Goal: Task Accomplishment & Management: Use online tool/utility

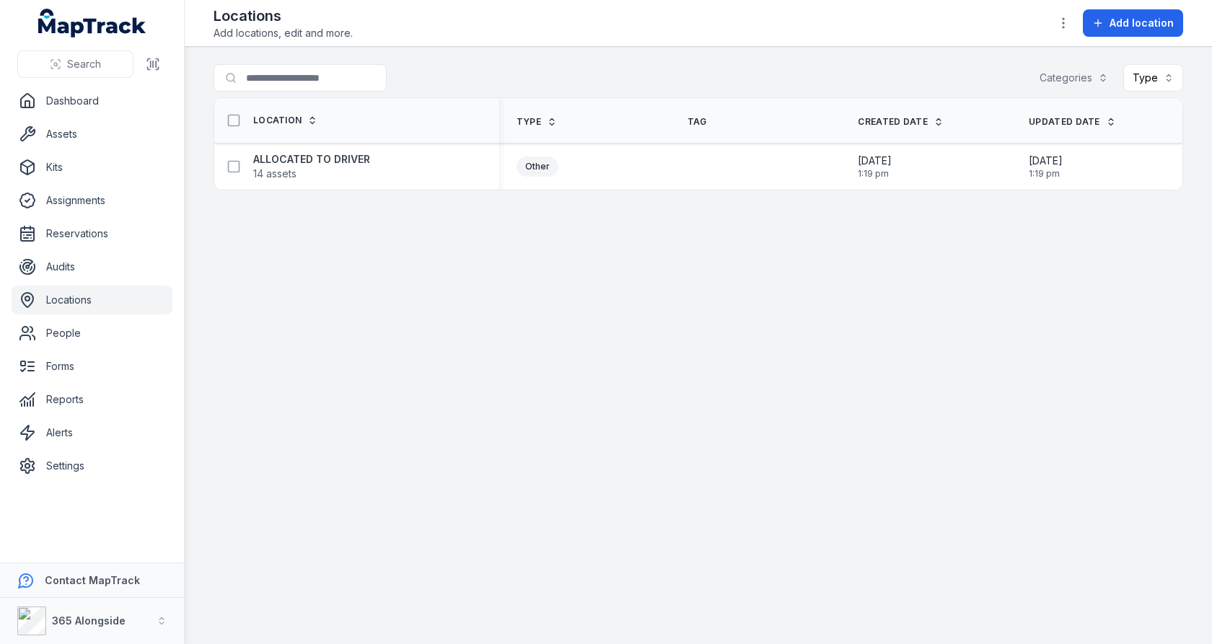
click at [71, 460] on link "Settings" at bounding box center [92, 466] width 161 height 29
click at [530, 335] on main "Search for locations Categories Type Location Type Tag Created Date Updated Dat…" at bounding box center [699, 346] width 1028 height 598
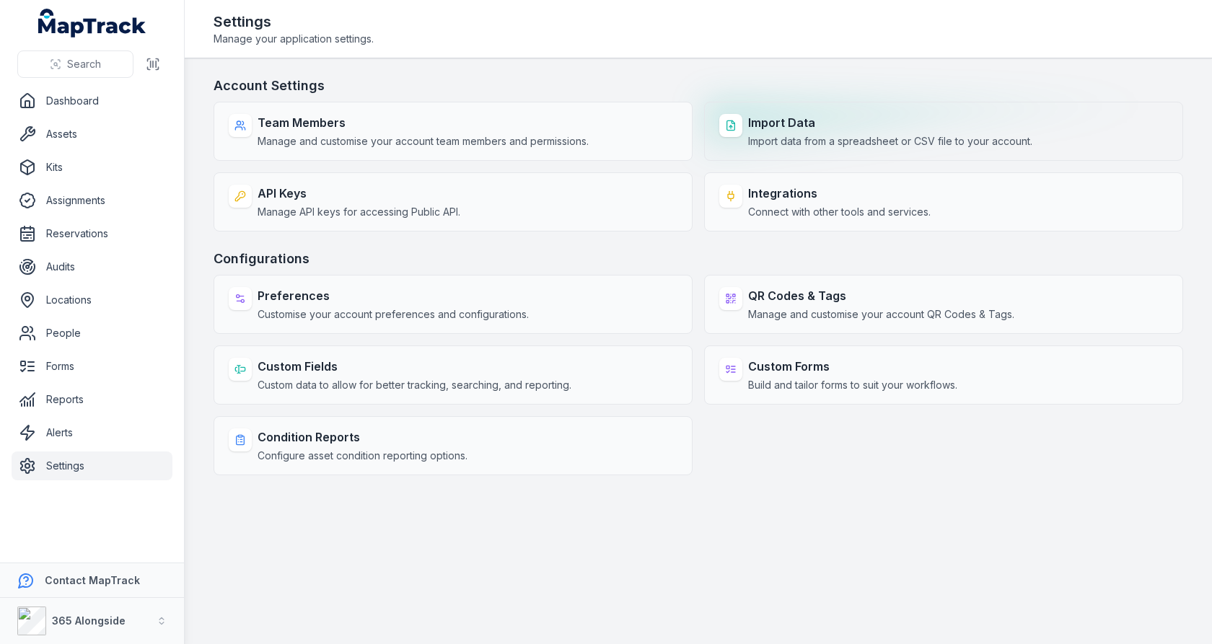
click at [841, 147] on span "Import data from a spreadsheet or CSV file to your account." at bounding box center [890, 141] width 284 height 14
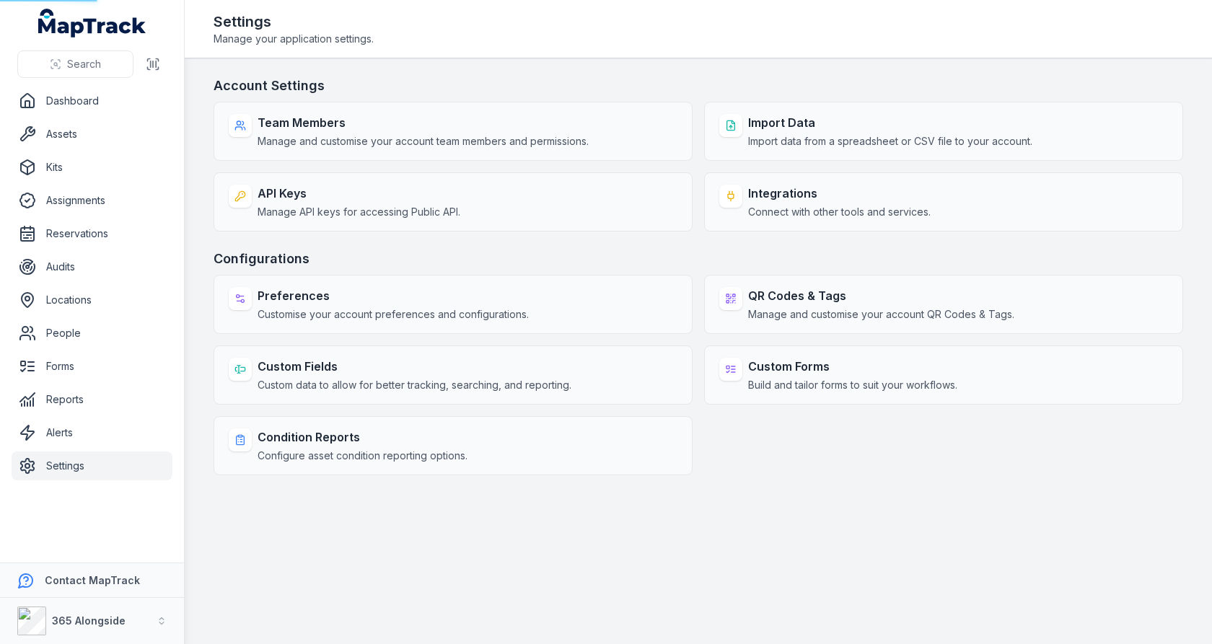
click at [871, 77] on h3 "Account Settings" at bounding box center [699, 86] width 970 height 20
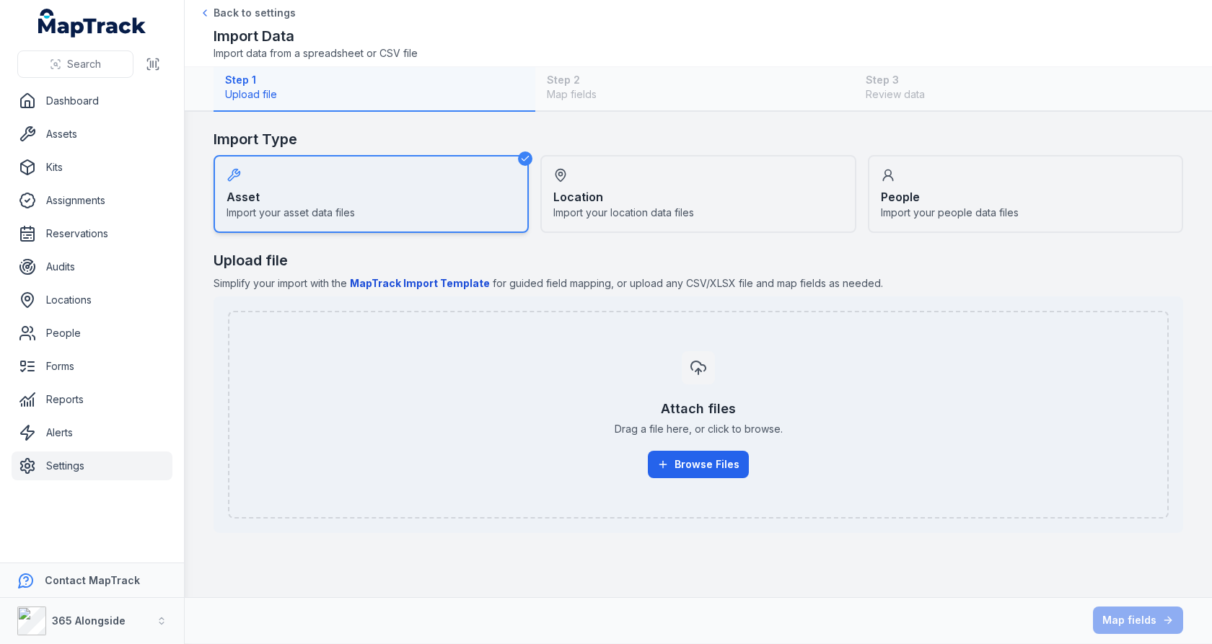
click at [685, 216] on span "Import your location data files" at bounding box center [624, 213] width 141 height 14
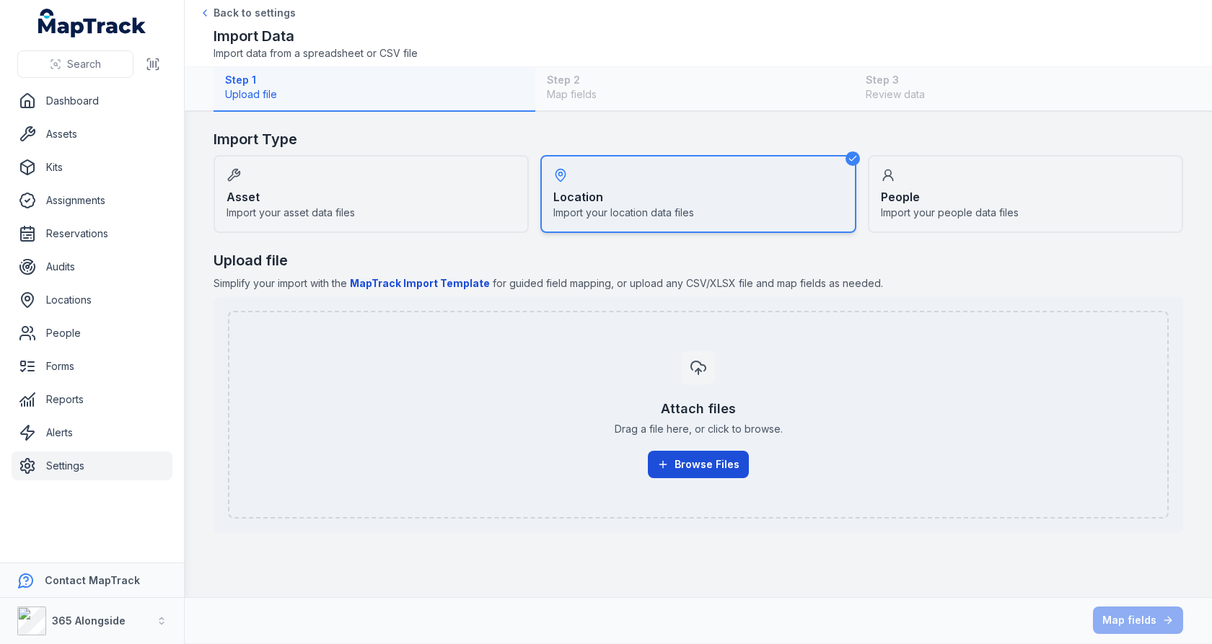
click at [684, 473] on button "Browse Files" at bounding box center [698, 464] width 101 height 27
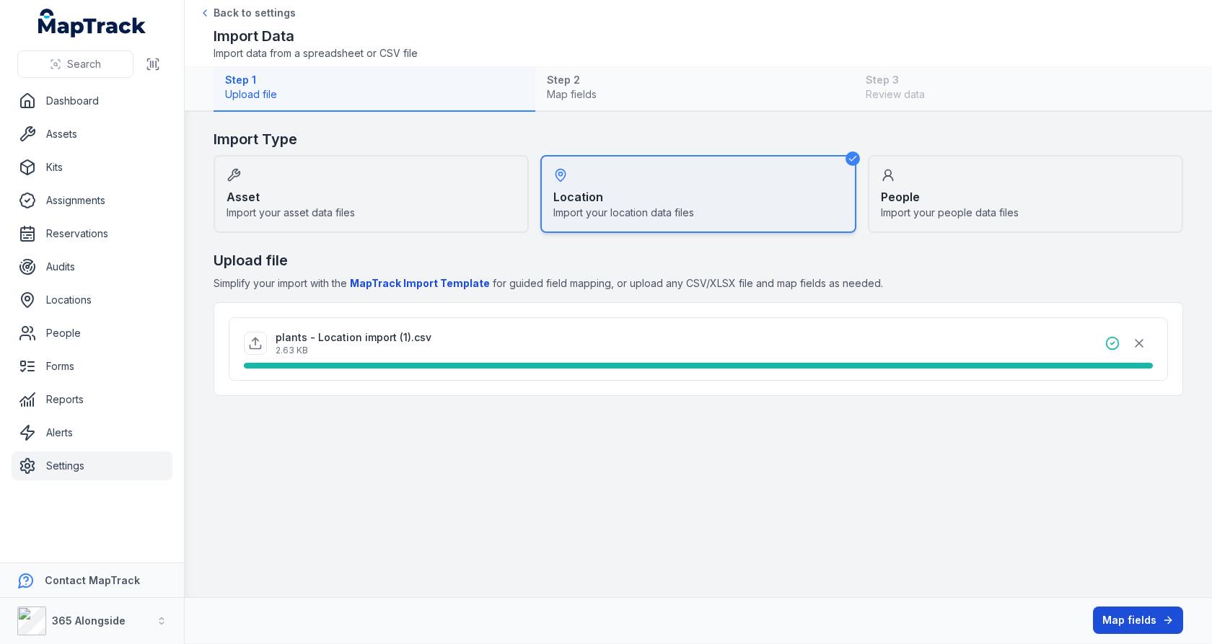
click at [1132, 613] on button "Map fields" at bounding box center [1138, 620] width 90 height 27
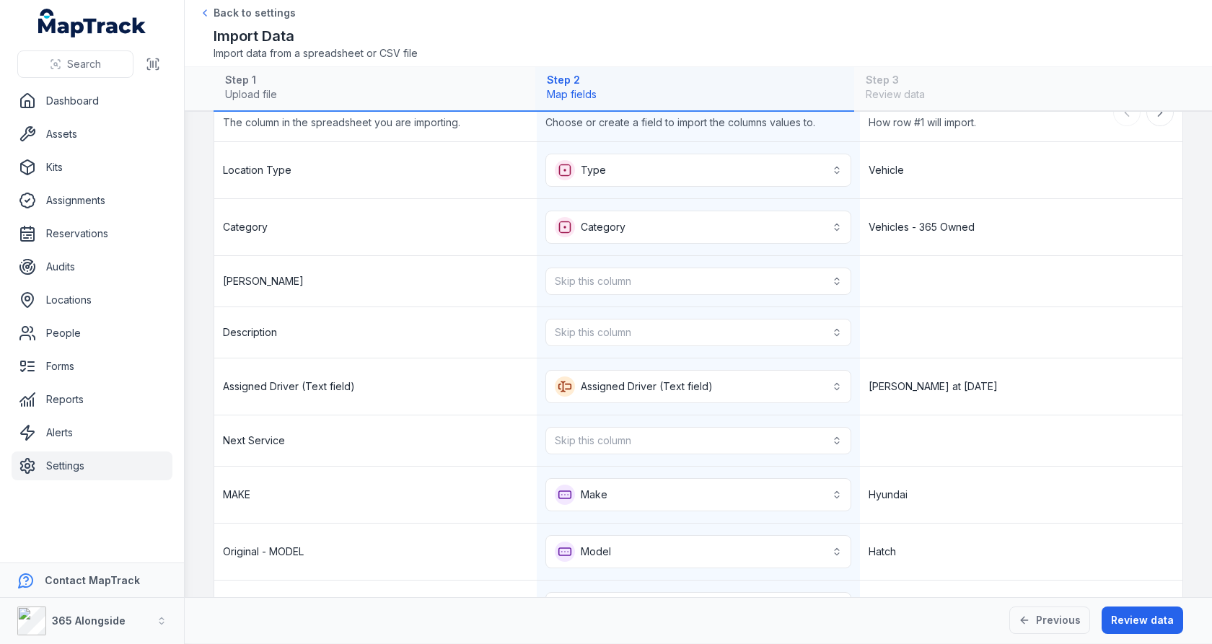
scroll to position [101, 0]
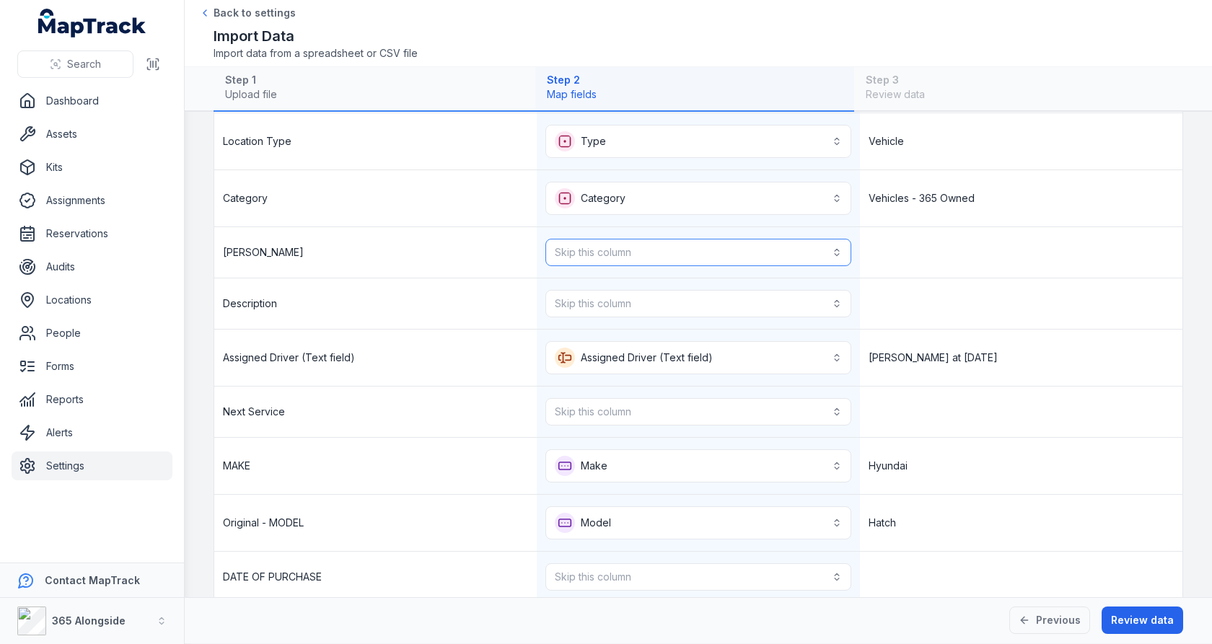
click at [710, 255] on button "Skip this column" at bounding box center [698, 252] width 305 height 27
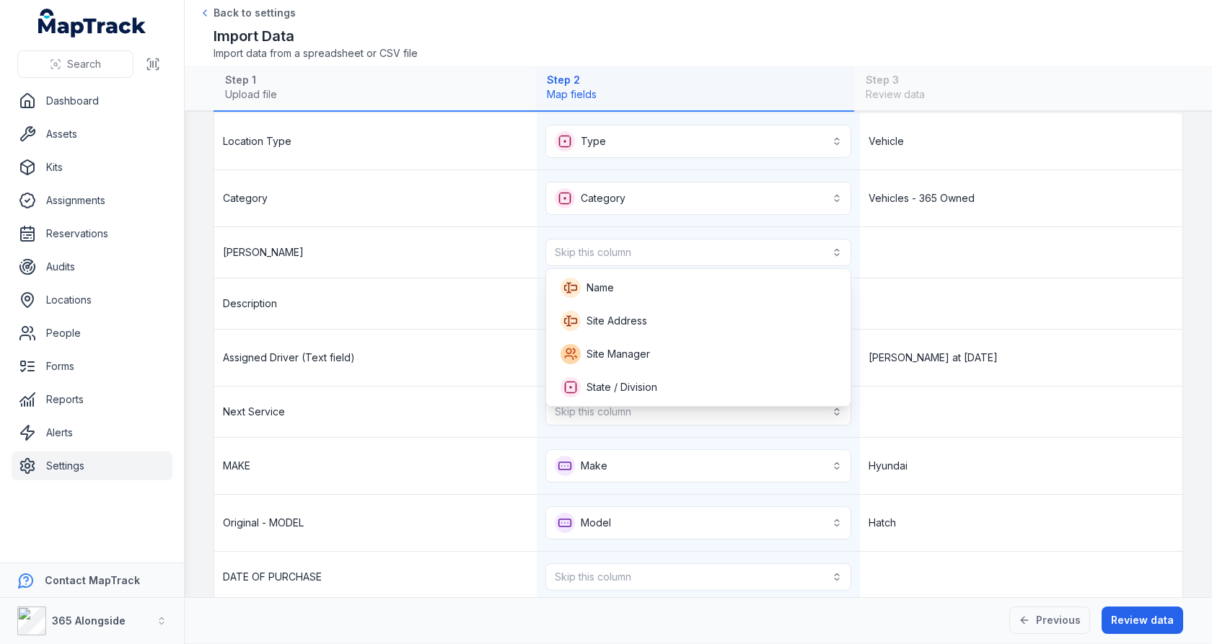
click at [925, 256] on div "[PERSON_NAME] Skip this column" at bounding box center [698, 252] width 969 height 51
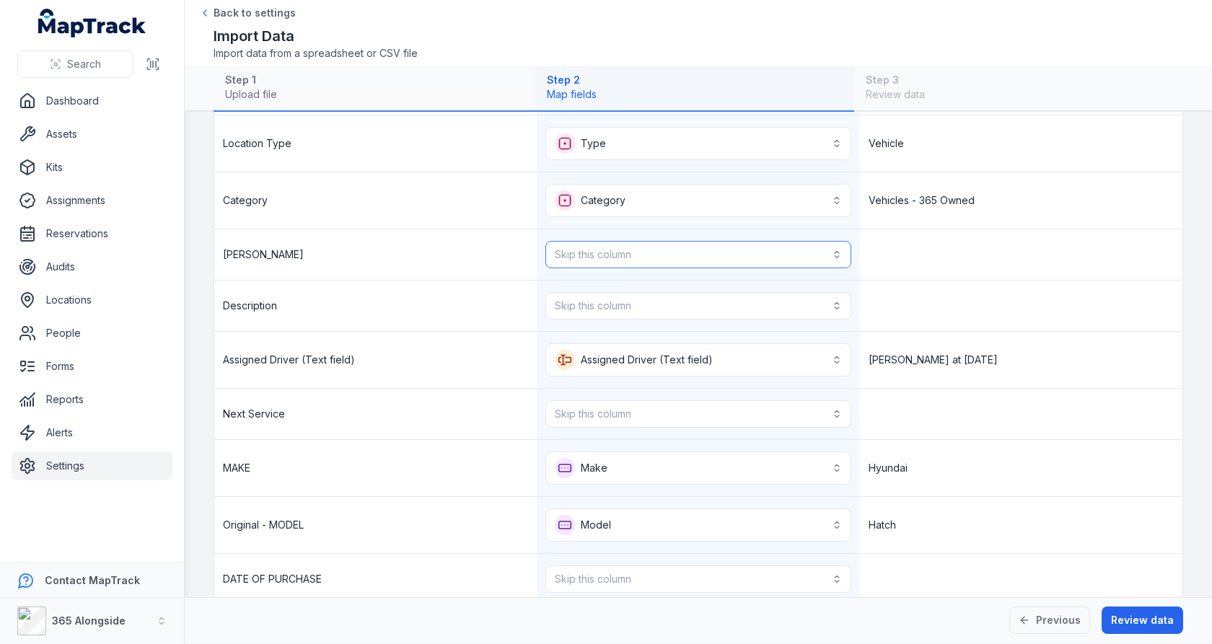
scroll to position [71, 0]
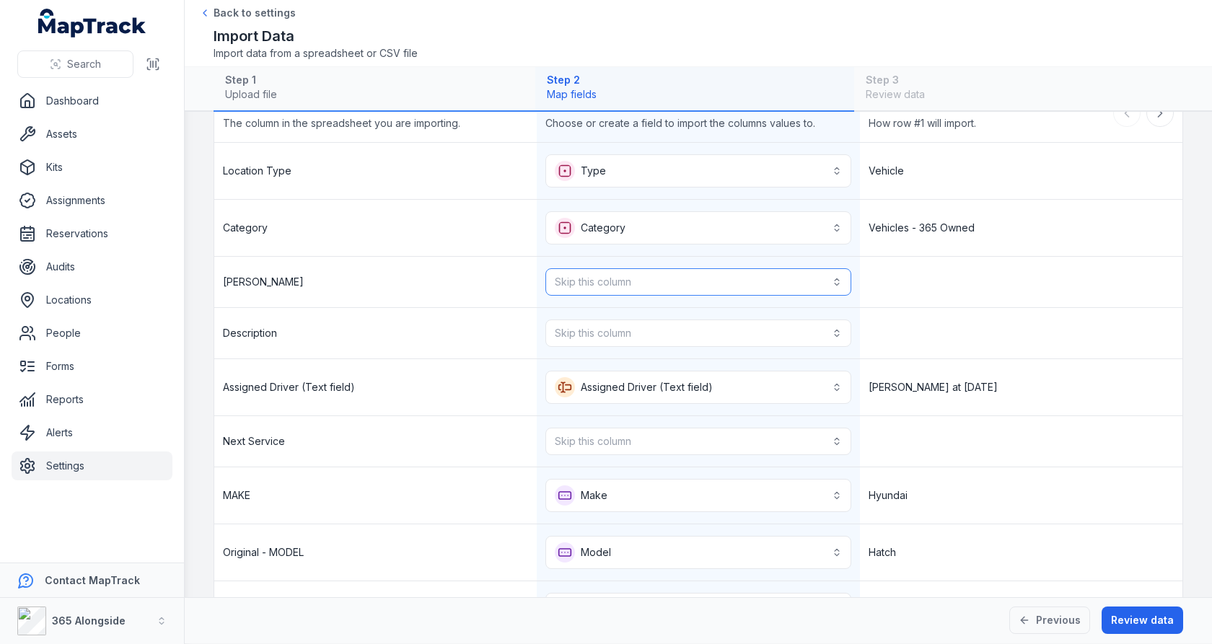
click at [771, 271] on button "Skip this column" at bounding box center [698, 281] width 305 height 27
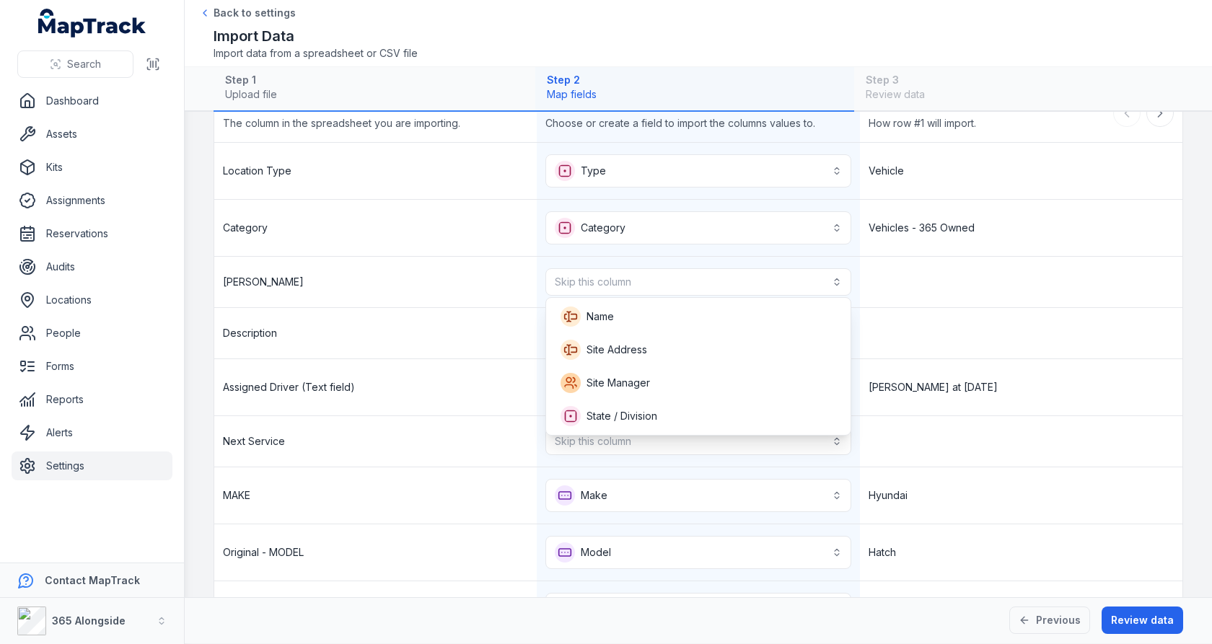
click at [909, 308] on div "**********" at bounding box center [698, 544] width 969 height 803
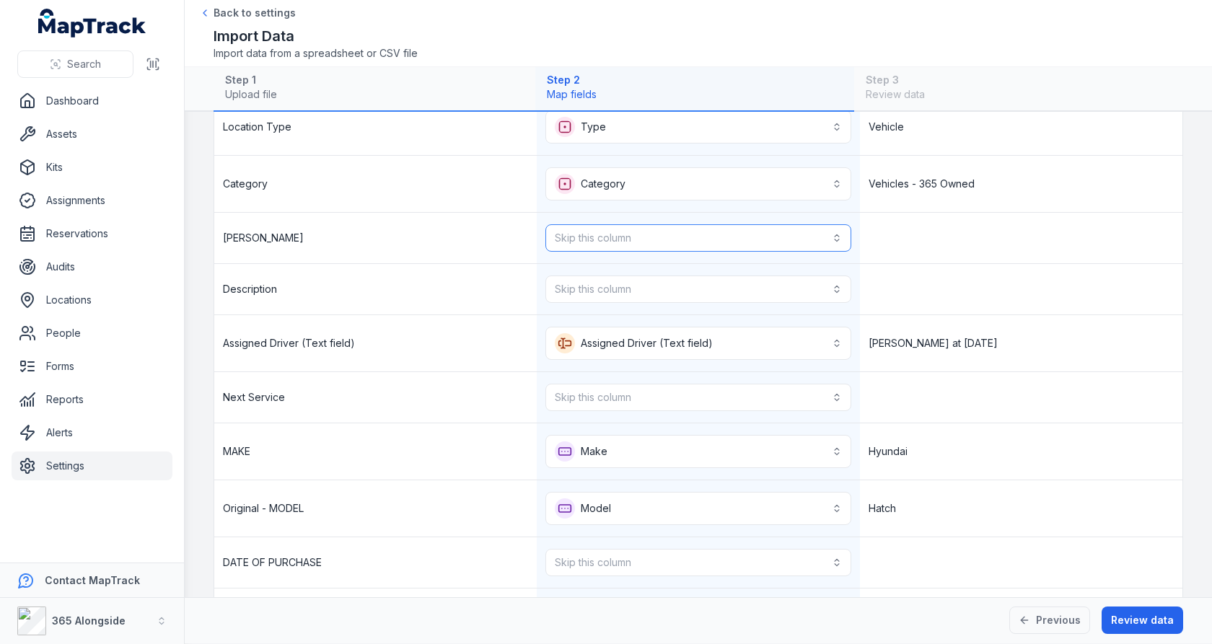
scroll to position [126, 0]
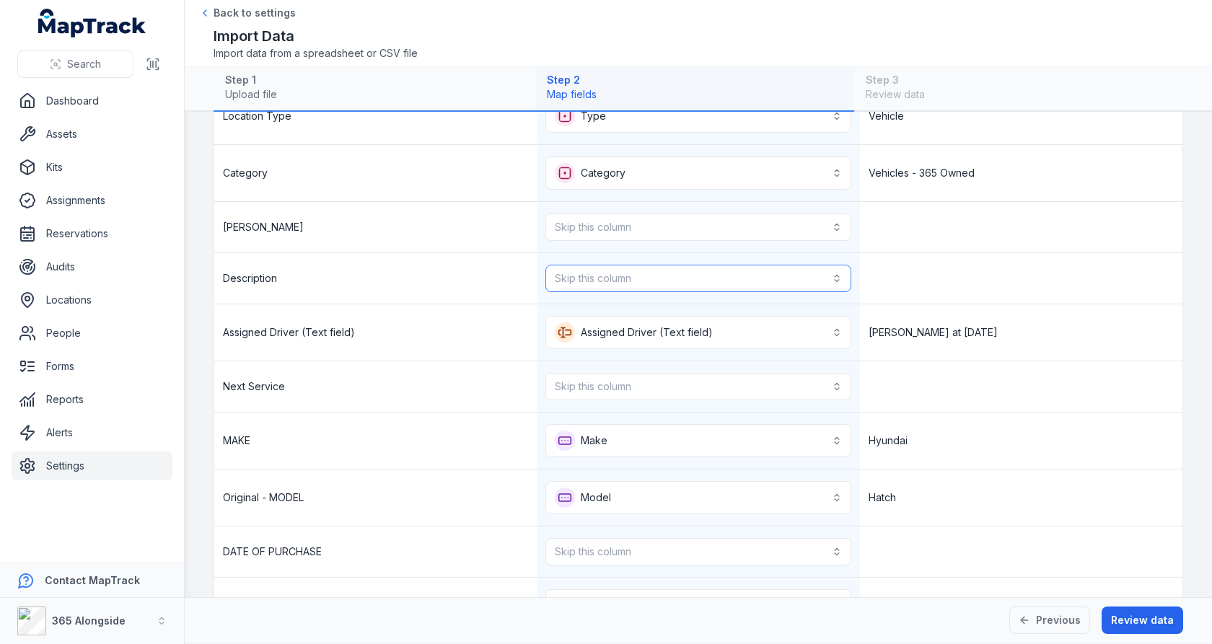
click at [762, 285] on button "Skip this column" at bounding box center [698, 278] width 305 height 27
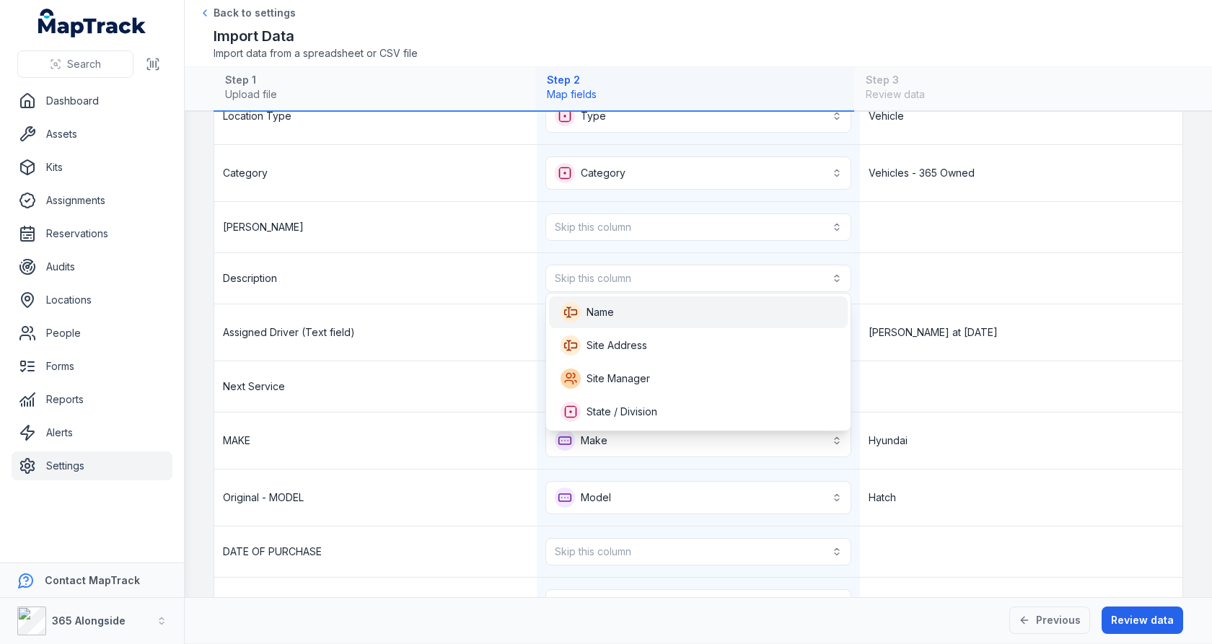
click at [735, 301] on div "Name" at bounding box center [698, 313] width 299 height 32
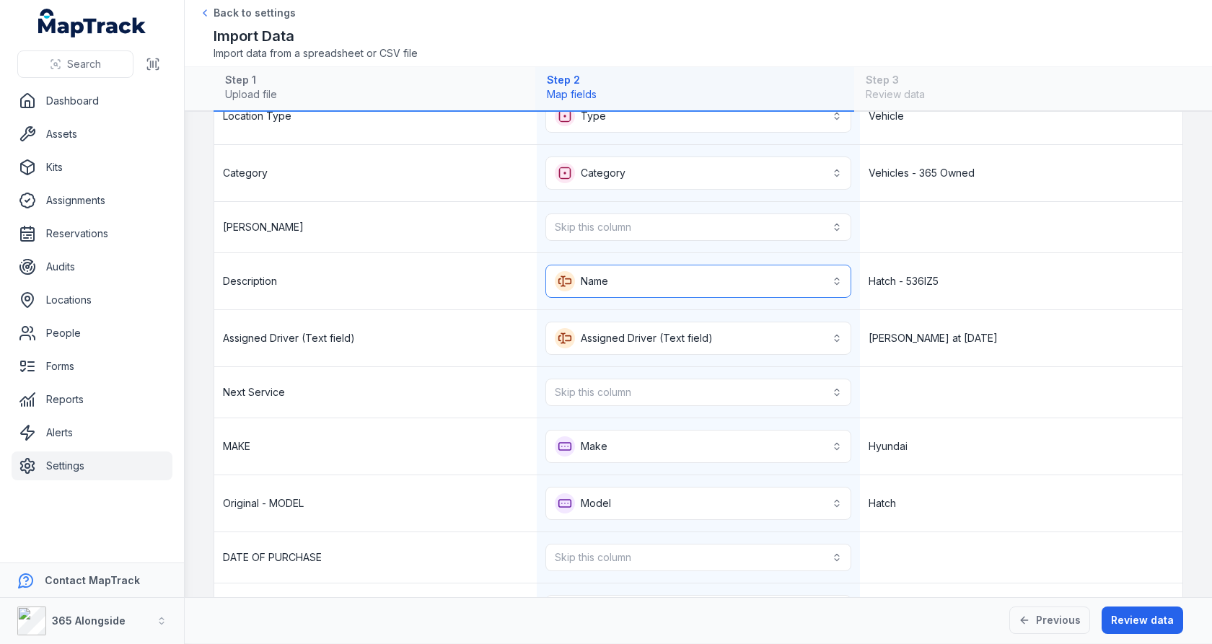
scroll to position [154, 0]
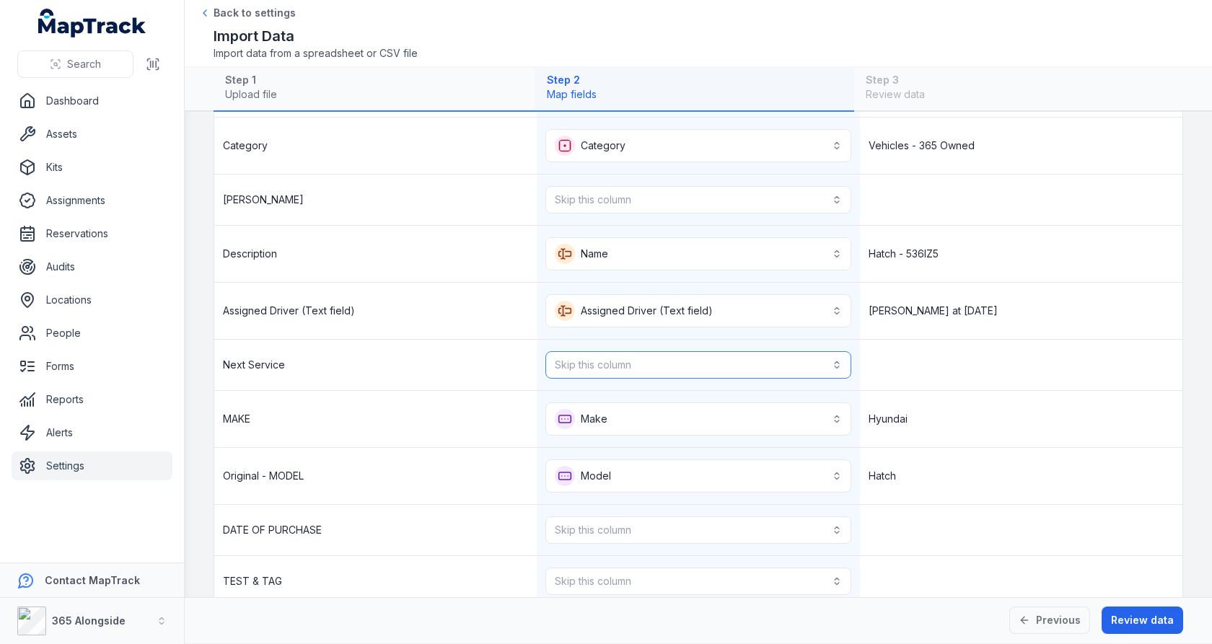
click at [792, 351] on button "Skip this column" at bounding box center [698, 364] width 305 height 27
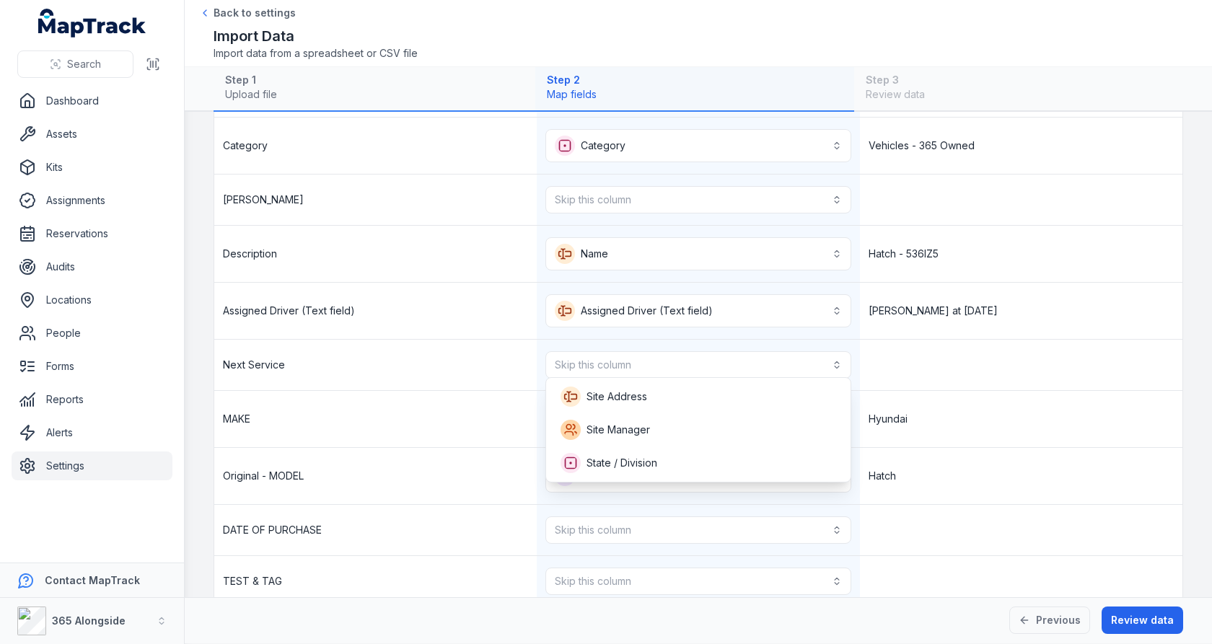
click at [972, 328] on div "**********" at bounding box center [698, 465] width 969 height 808
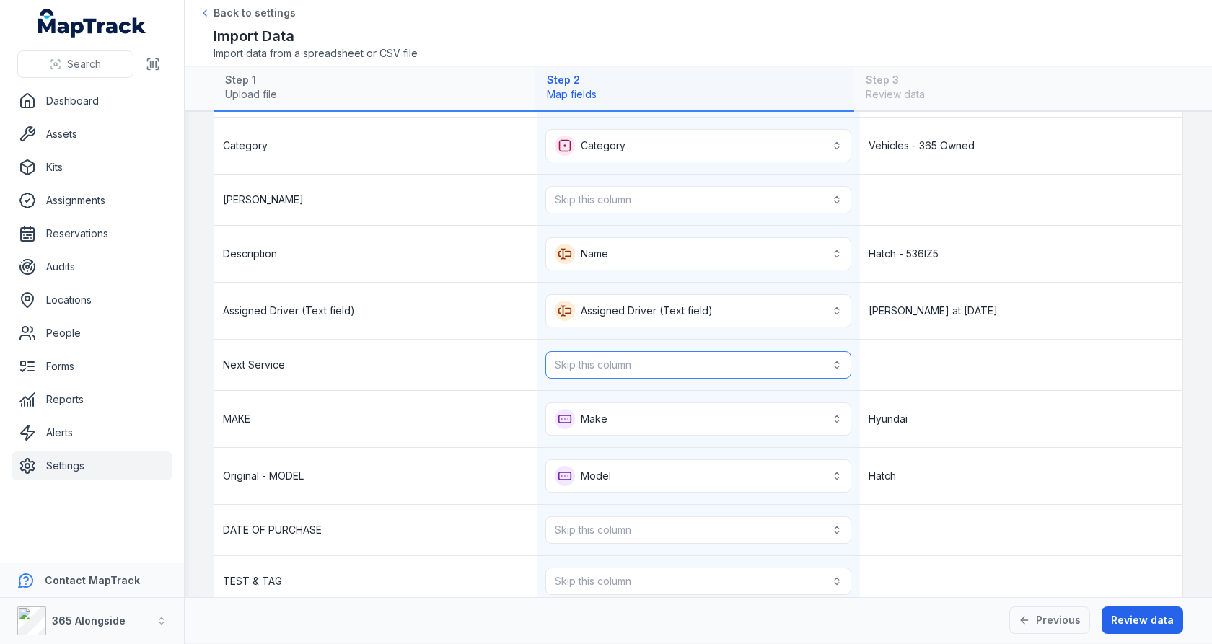
click at [711, 357] on button "Skip this column" at bounding box center [698, 364] width 305 height 27
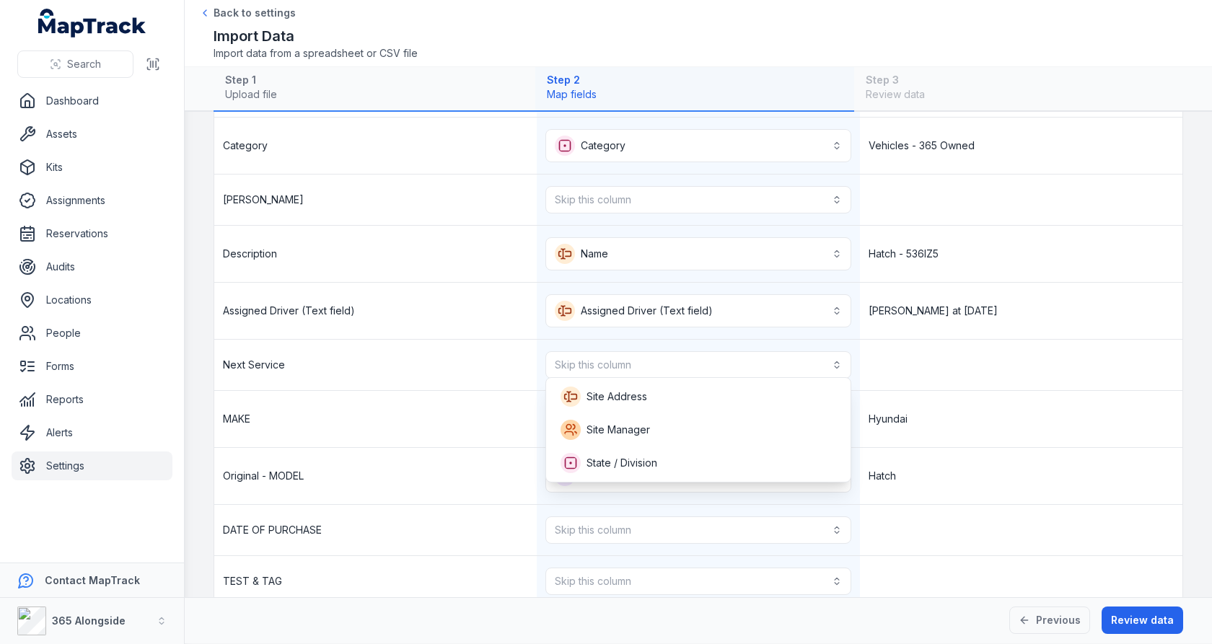
click at [899, 340] on div "Next Service Skip this column" at bounding box center [698, 365] width 969 height 51
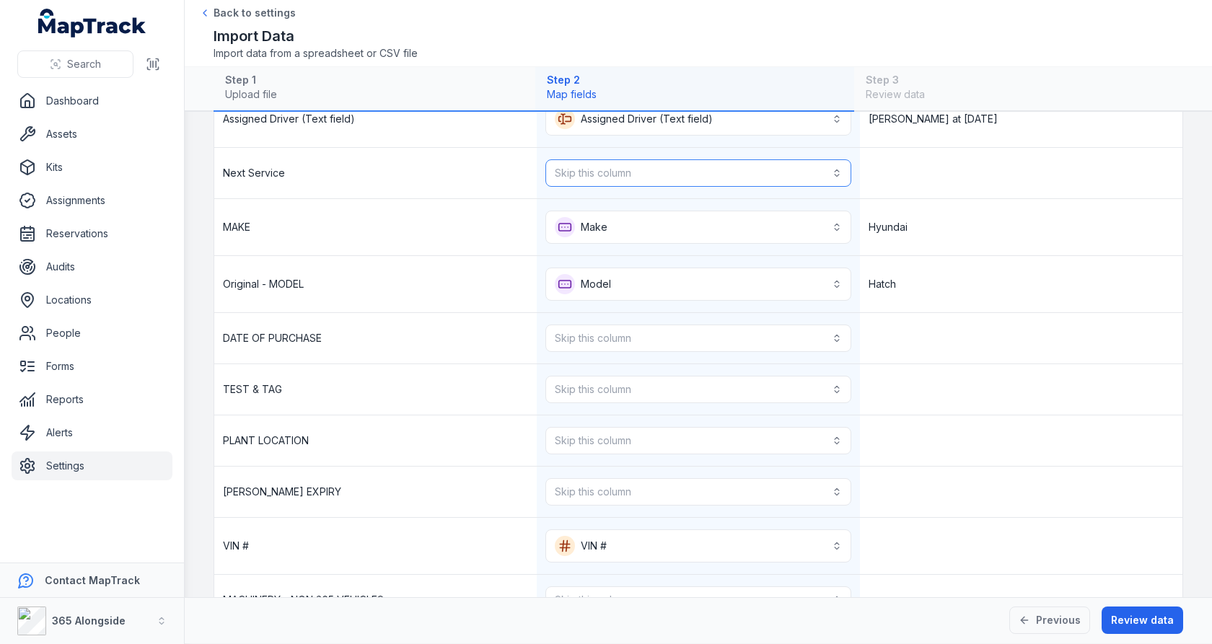
scroll to position [353, 0]
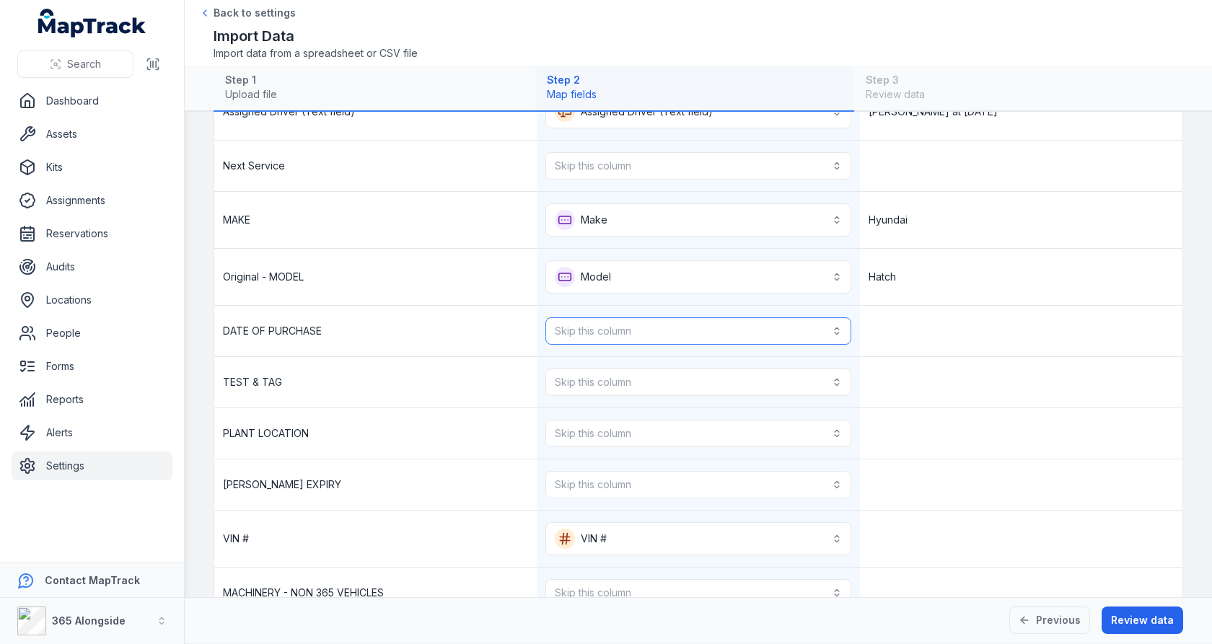
click at [788, 320] on button "Skip this column" at bounding box center [698, 331] width 305 height 27
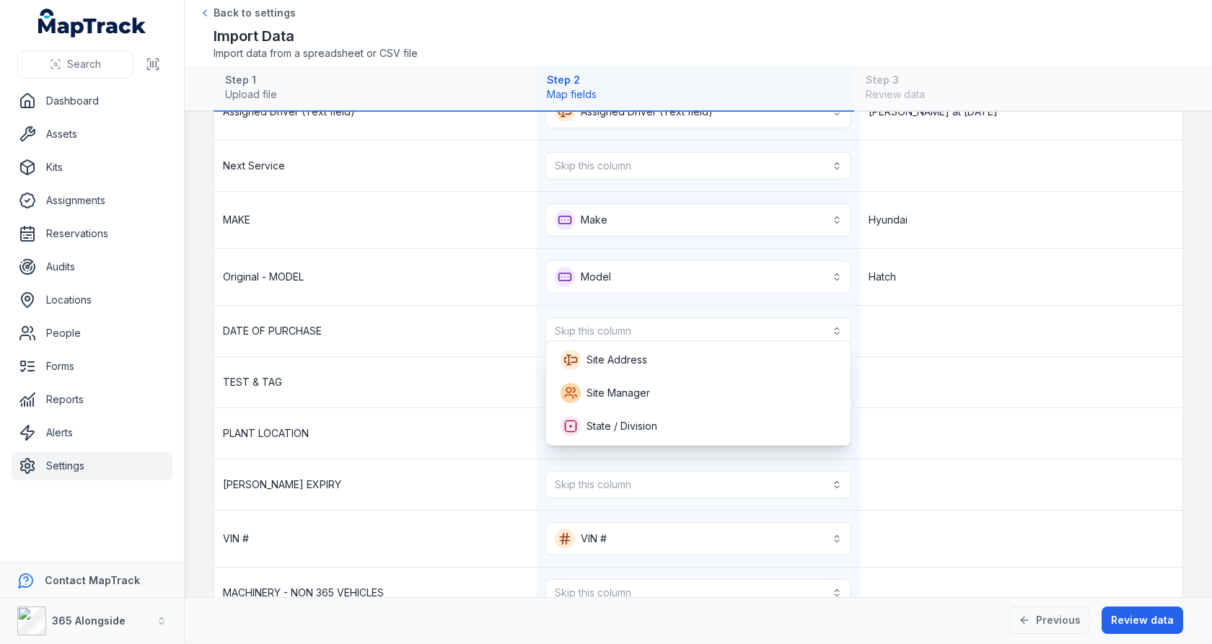
click at [906, 325] on div "DATE OF PURCHASE Skip this column" at bounding box center [698, 331] width 969 height 51
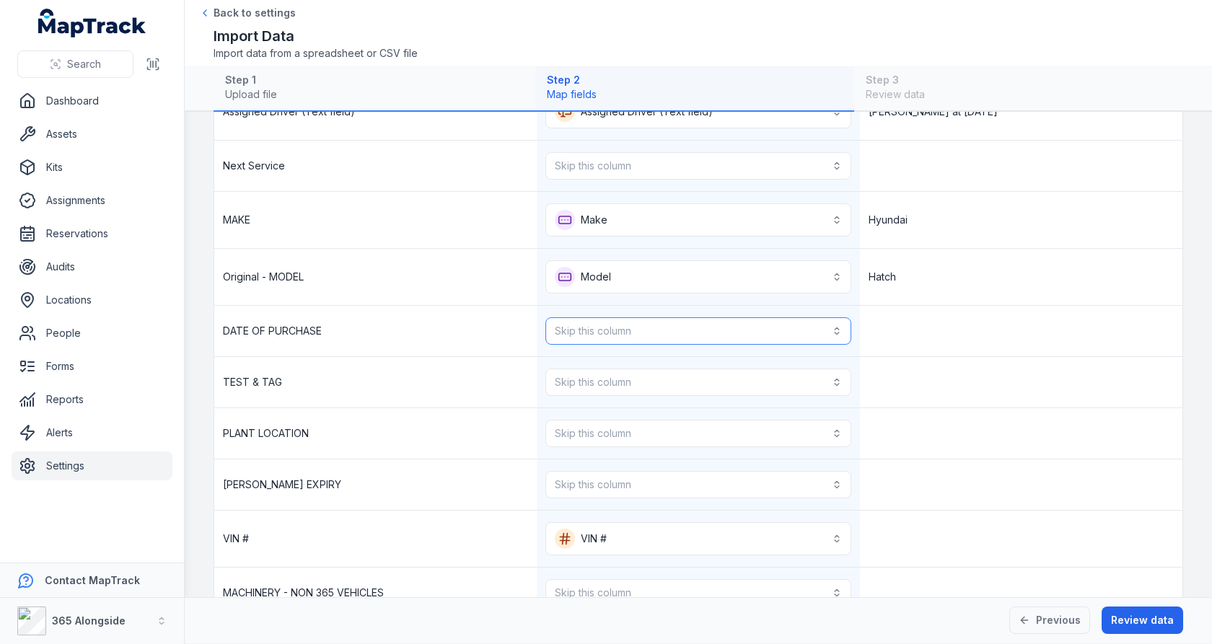
scroll to position [380, 0]
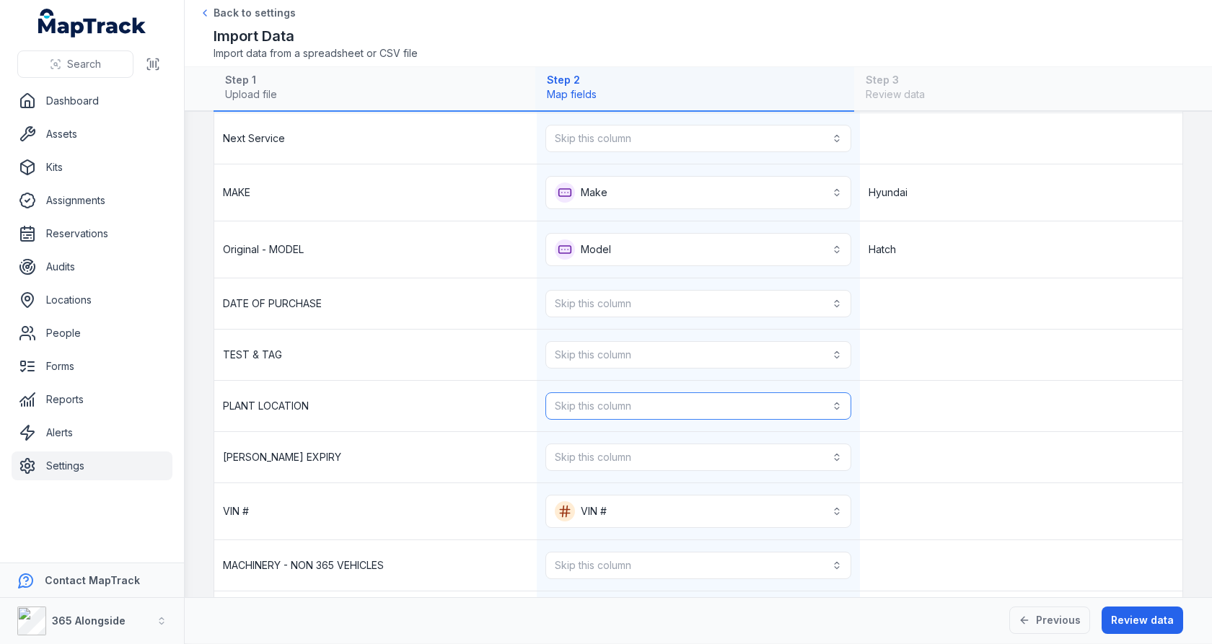
click at [800, 393] on button "Skip this column" at bounding box center [698, 406] width 305 height 27
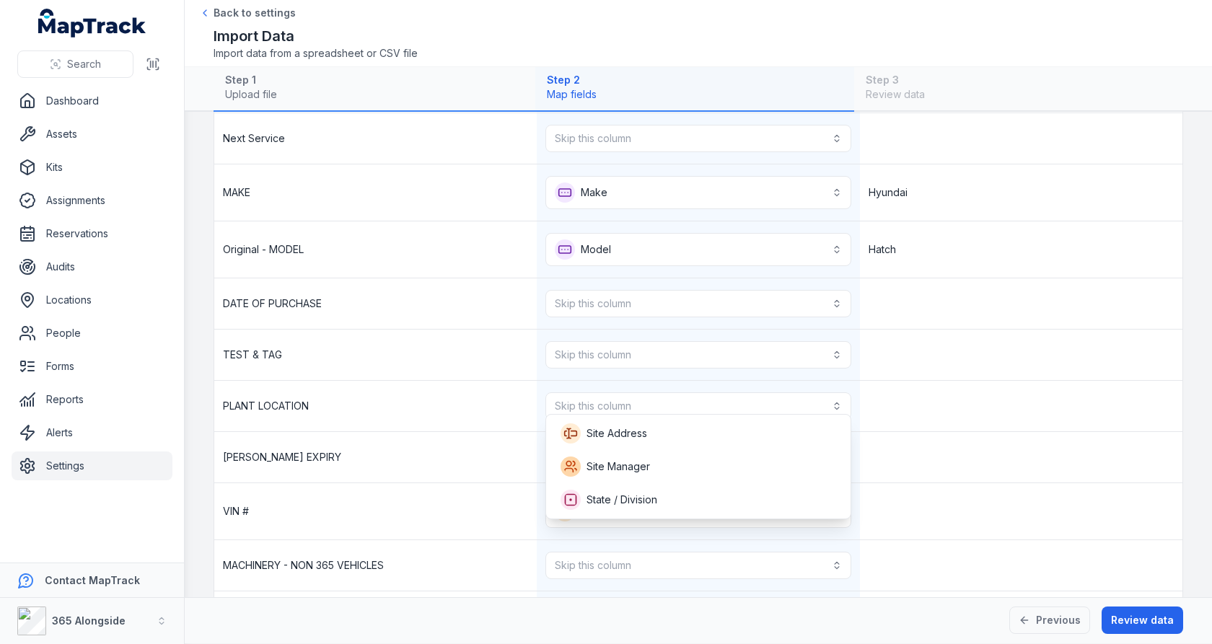
click at [900, 382] on div "PLANT LOCATION Skip this column" at bounding box center [698, 406] width 969 height 51
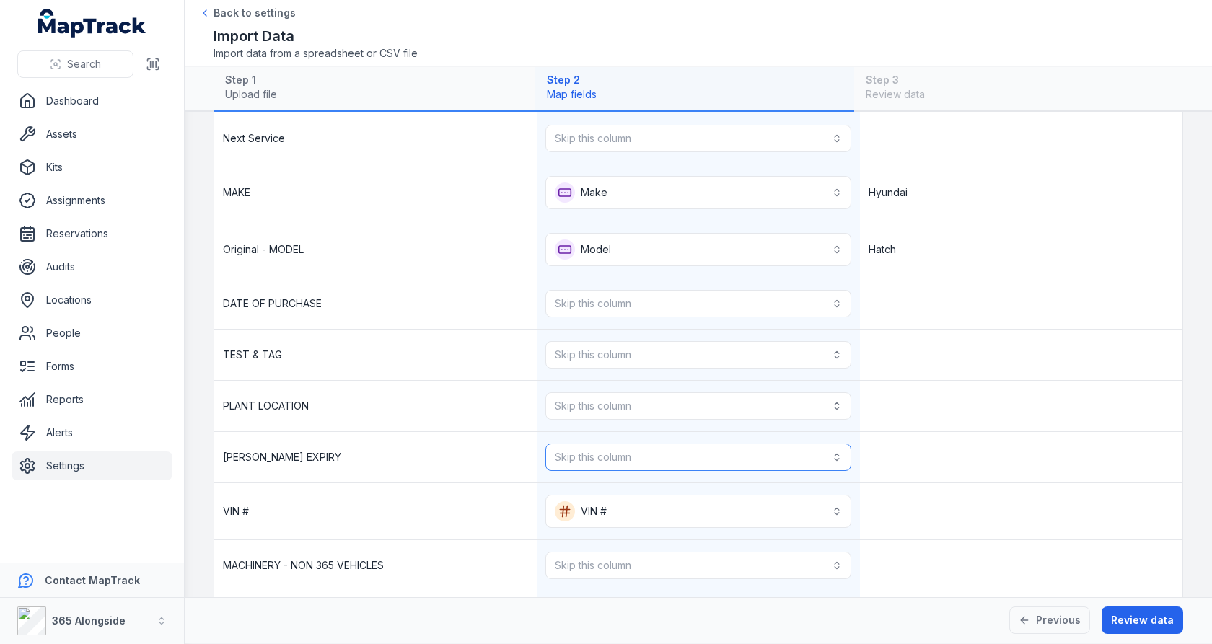
click at [782, 452] on button "Skip this column" at bounding box center [698, 457] width 305 height 27
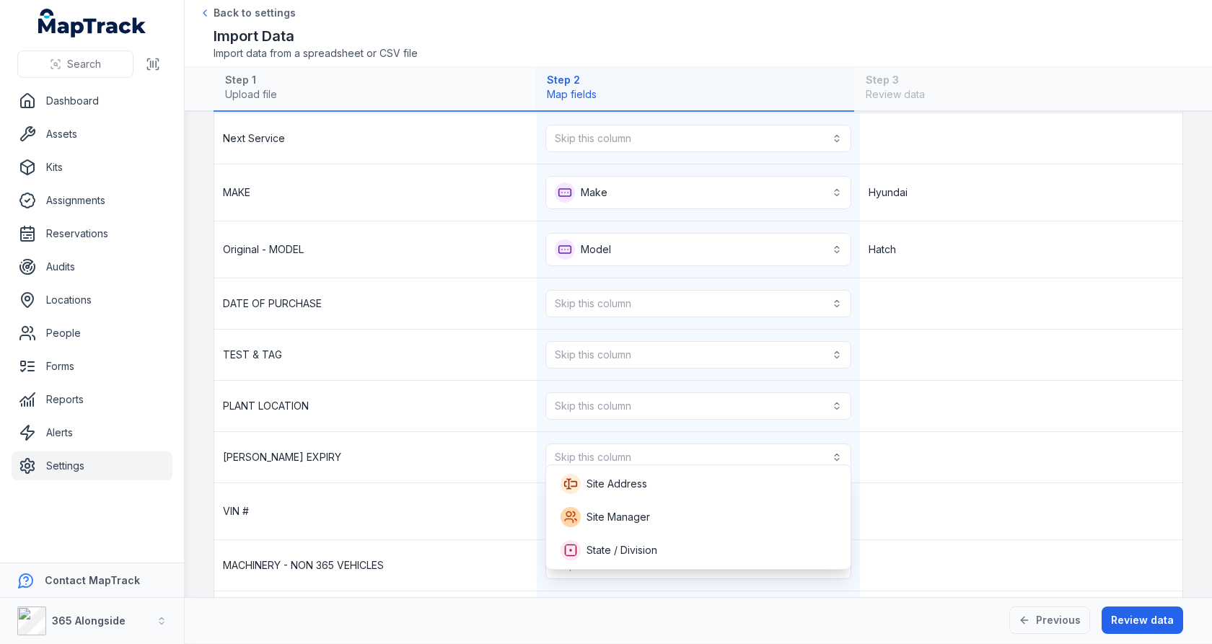
click at [883, 434] on div "[PERSON_NAME] EXPIRY Skip this column" at bounding box center [698, 457] width 969 height 51
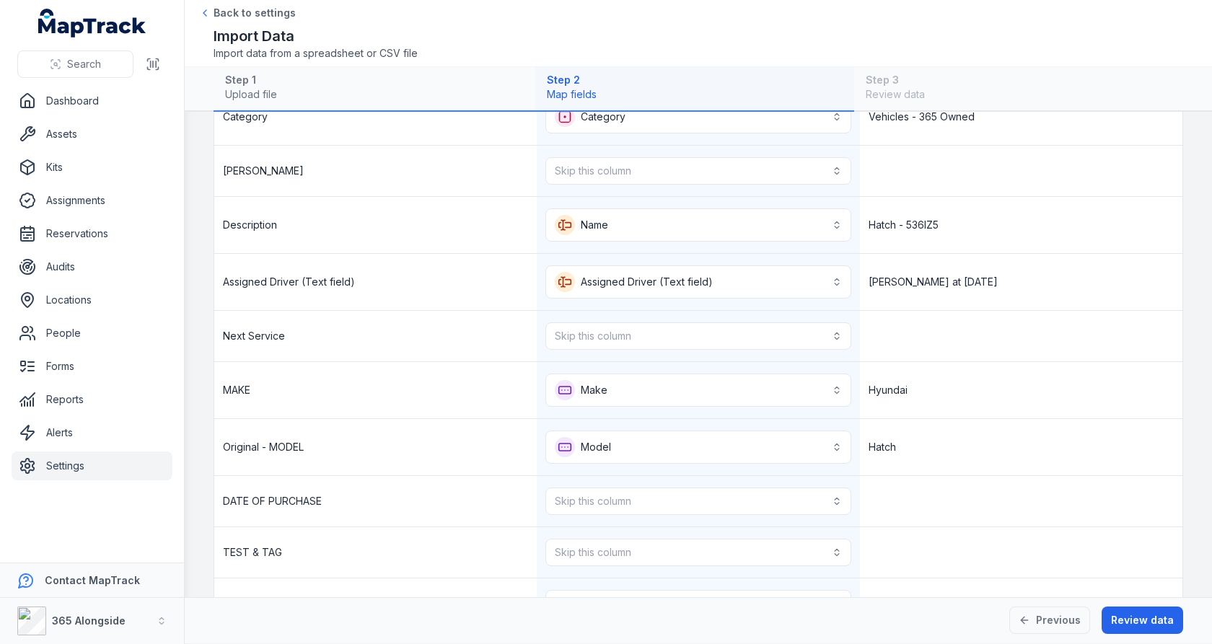
scroll to position [427, 0]
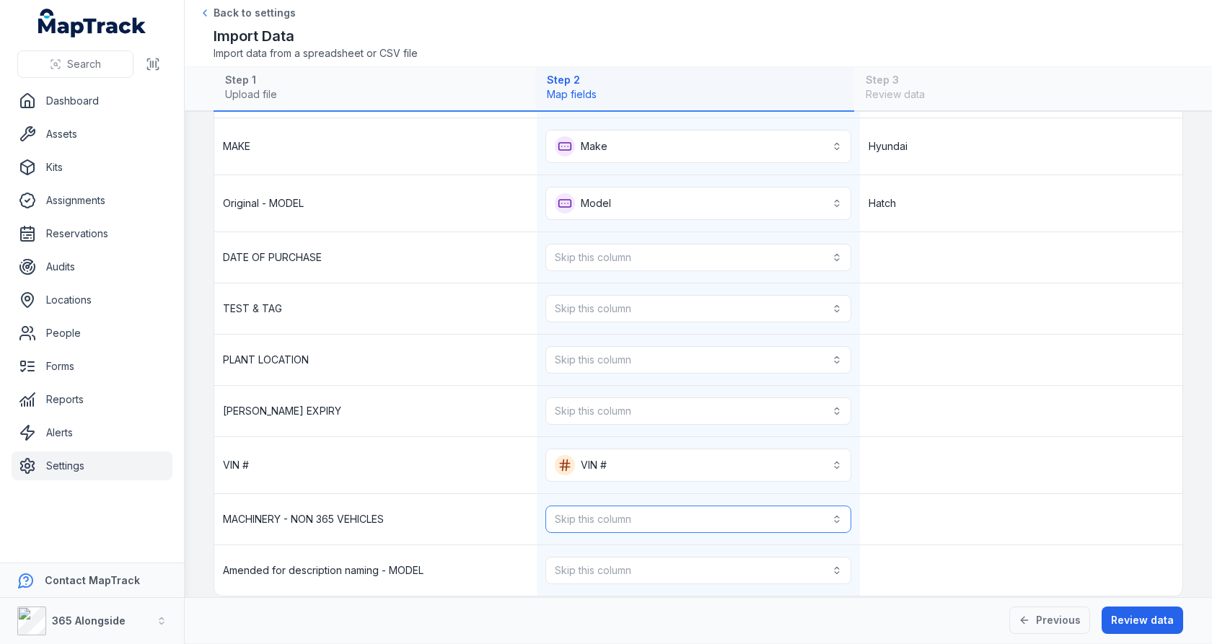
click at [732, 506] on button "Skip this column" at bounding box center [698, 519] width 305 height 27
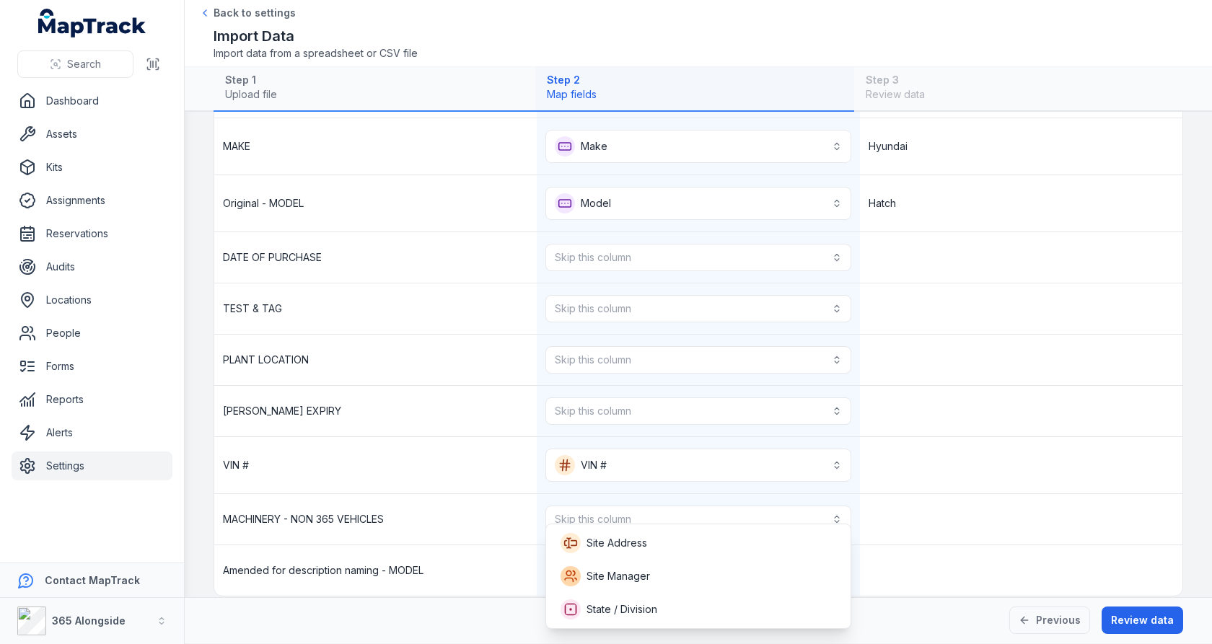
click at [912, 458] on div "**********" at bounding box center [698, 192] width 969 height 808
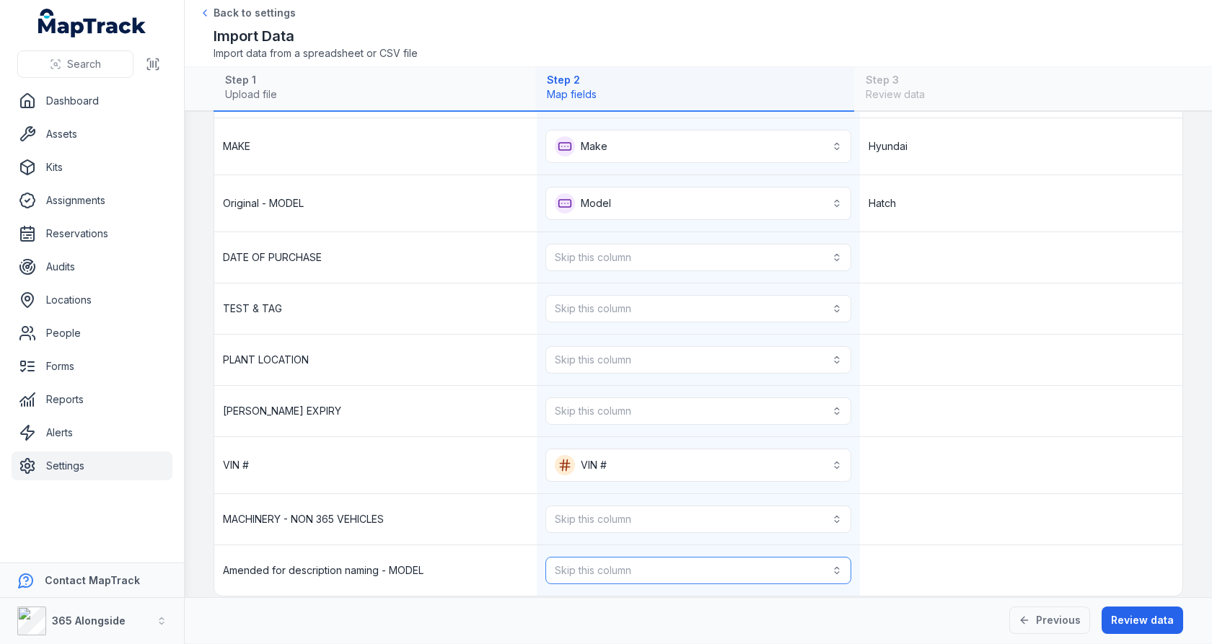
click at [661, 560] on button "Skip this column" at bounding box center [698, 570] width 305 height 27
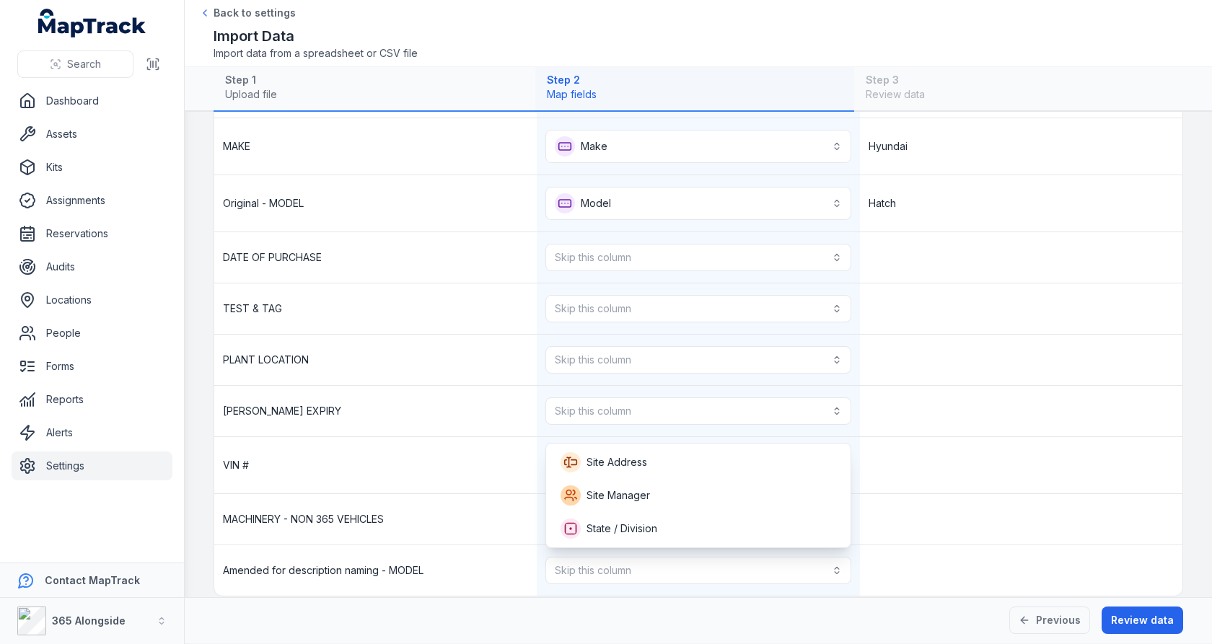
click at [909, 420] on div "**********" at bounding box center [698, 192] width 969 height 808
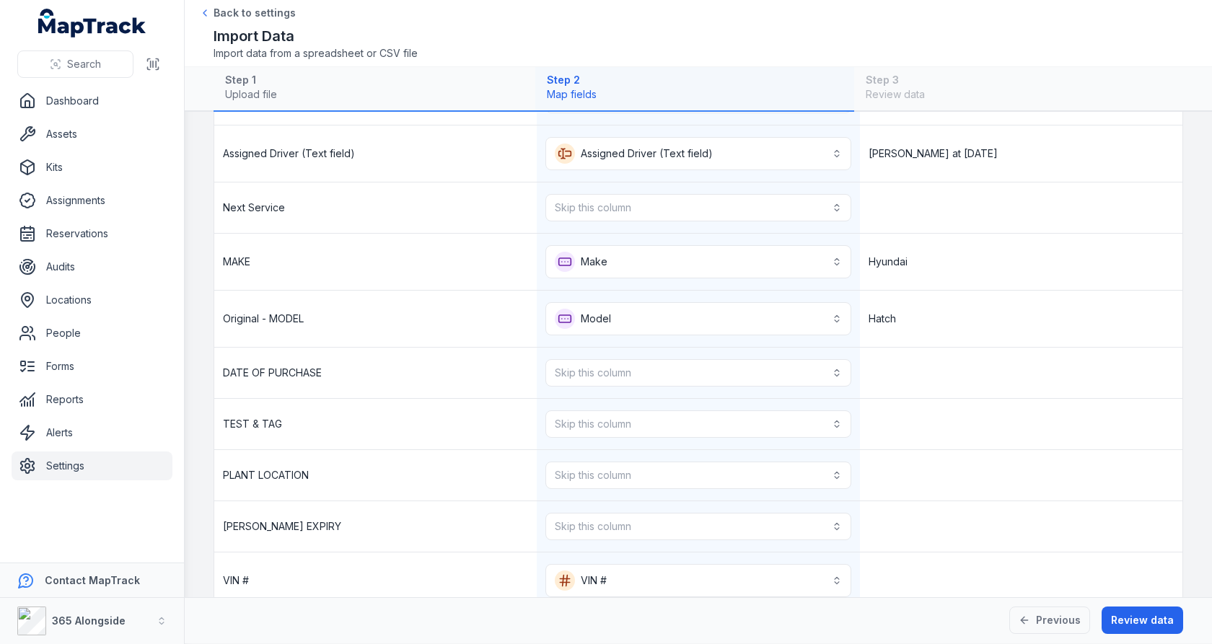
scroll to position [336, 0]
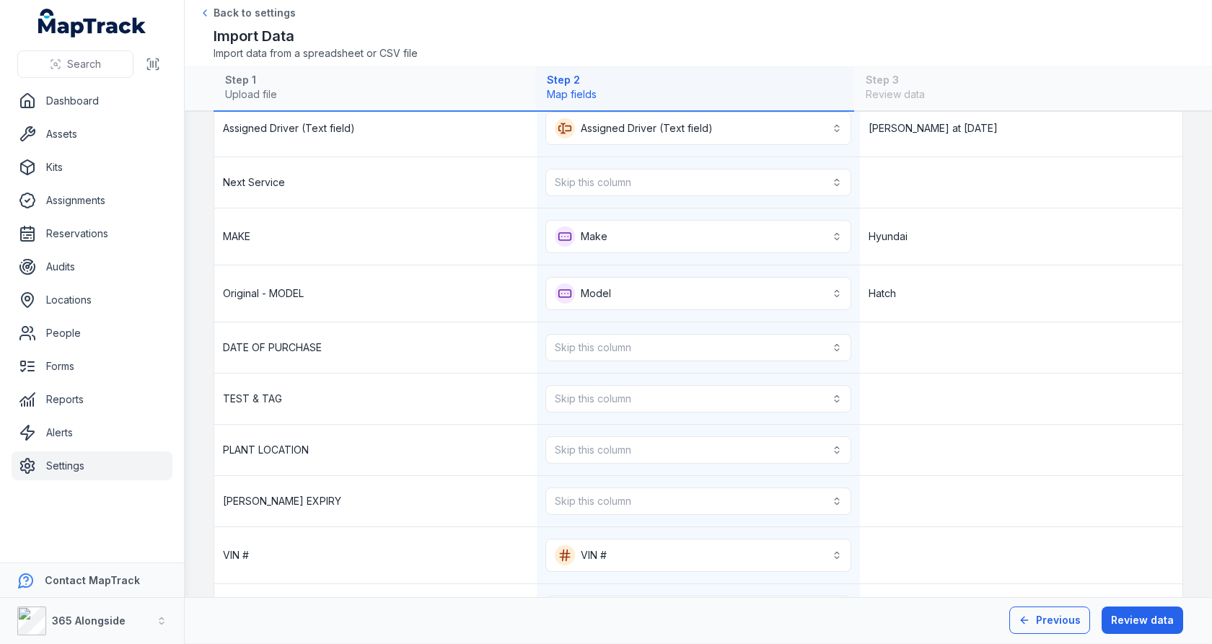
click at [1031, 615] on icon at bounding box center [1025, 621] width 12 height 12
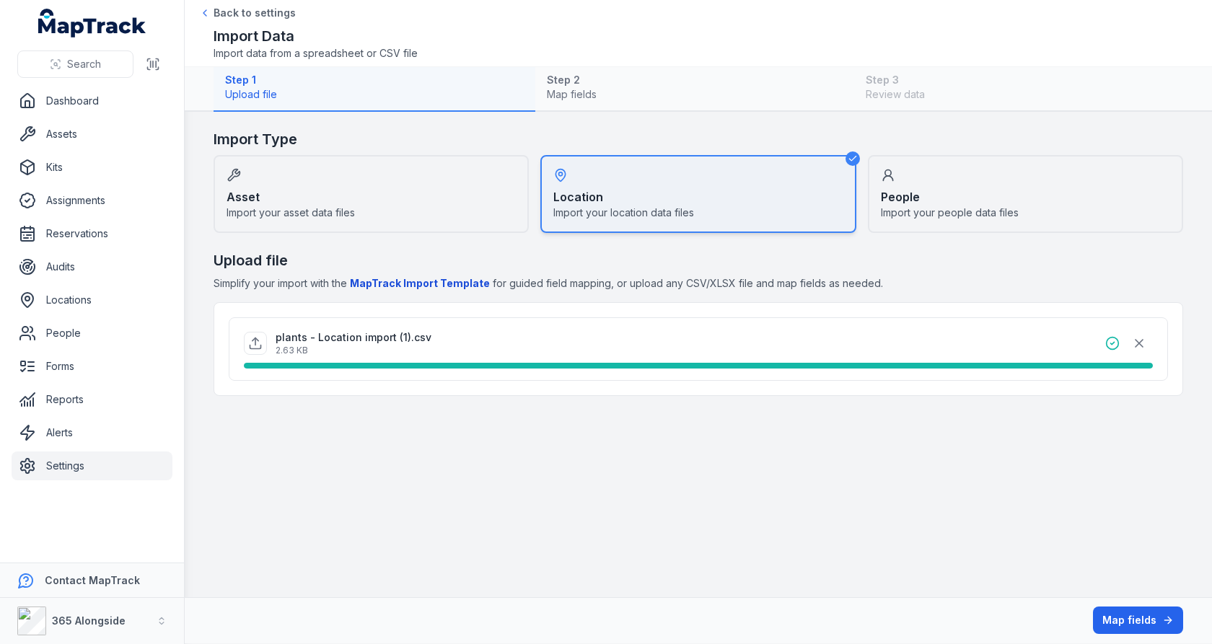
scroll to position [0, 0]
click at [1140, 341] on icon "button" at bounding box center [1139, 343] width 7 height 7
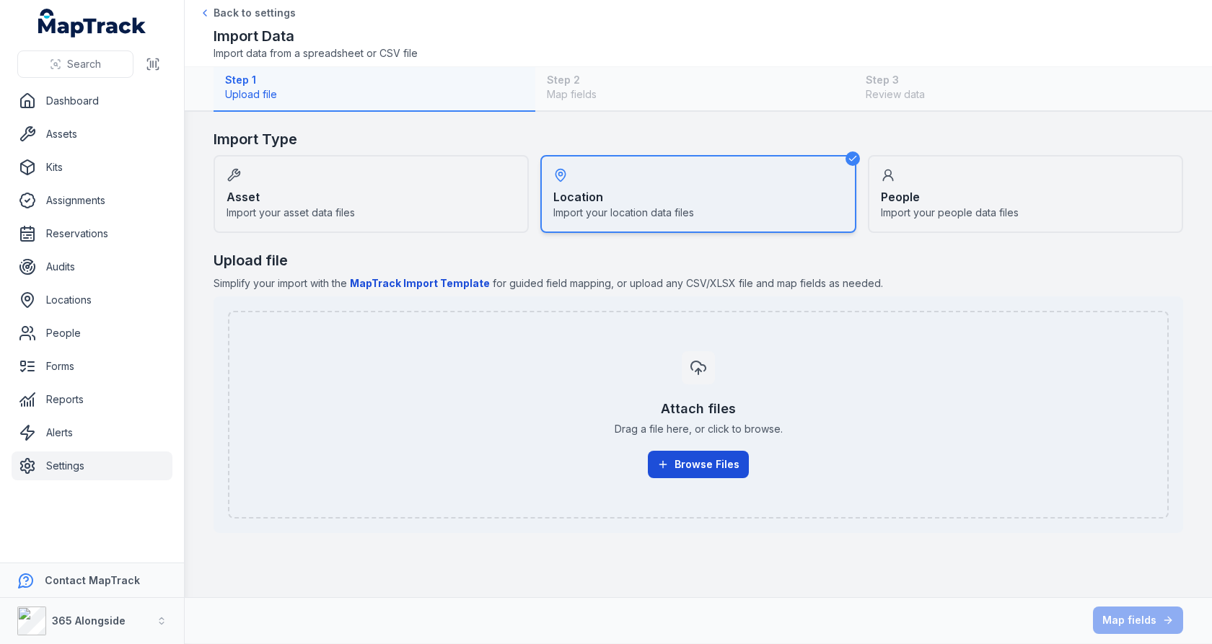
click at [667, 462] on icon "button" at bounding box center [663, 465] width 12 height 12
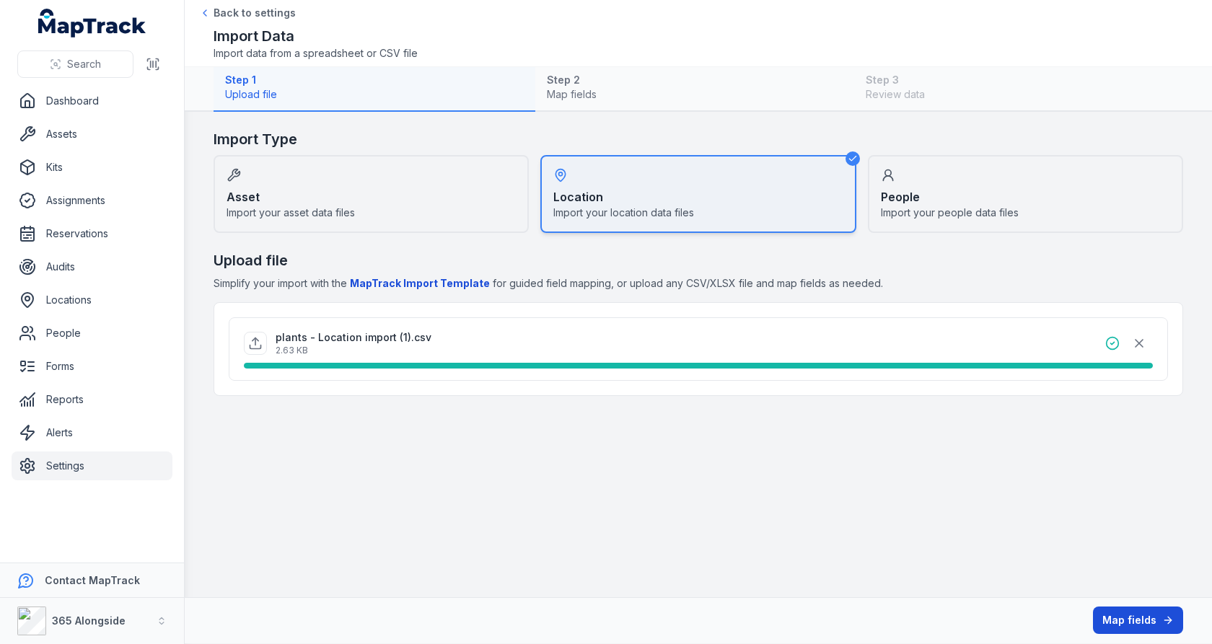
click at [1127, 617] on button "Map fields" at bounding box center [1138, 620] width 90 height 27
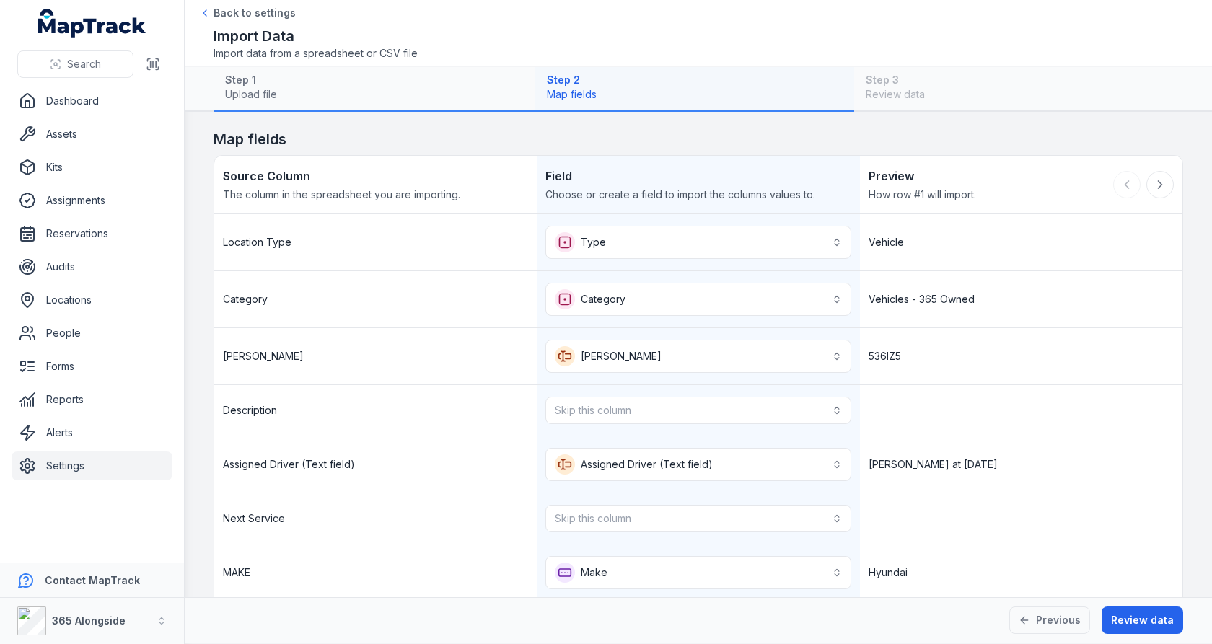
scroll to position [153, 0]
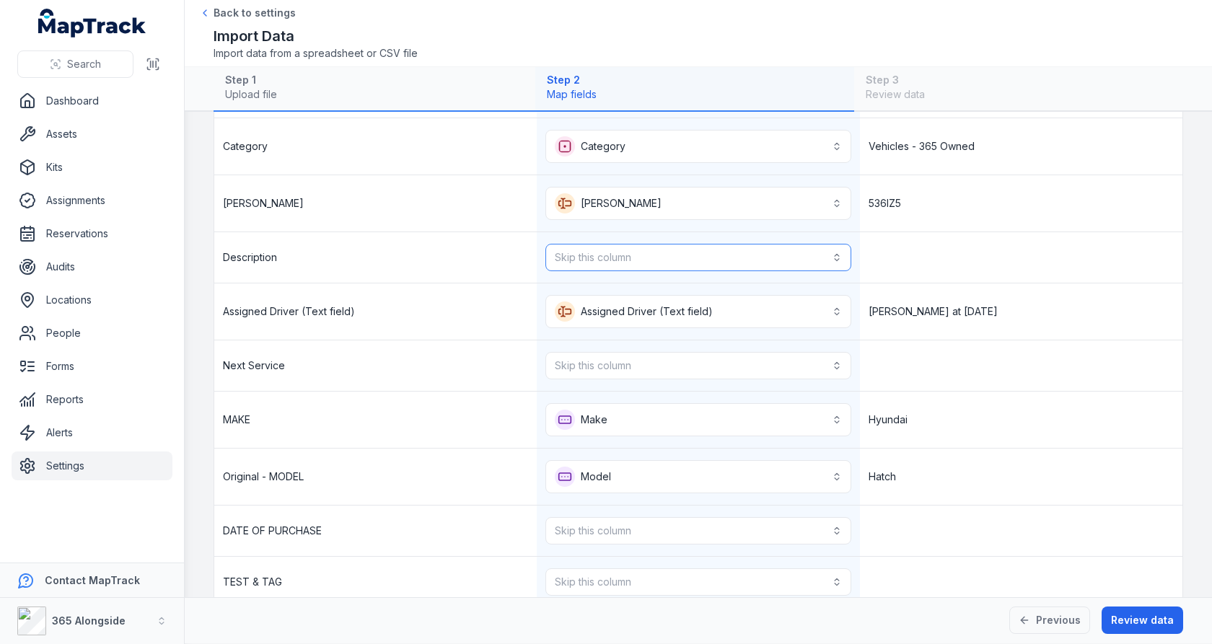
click at [660, 248] on button "Skip this column" at bounding box center [698, 257] width 305 height 27
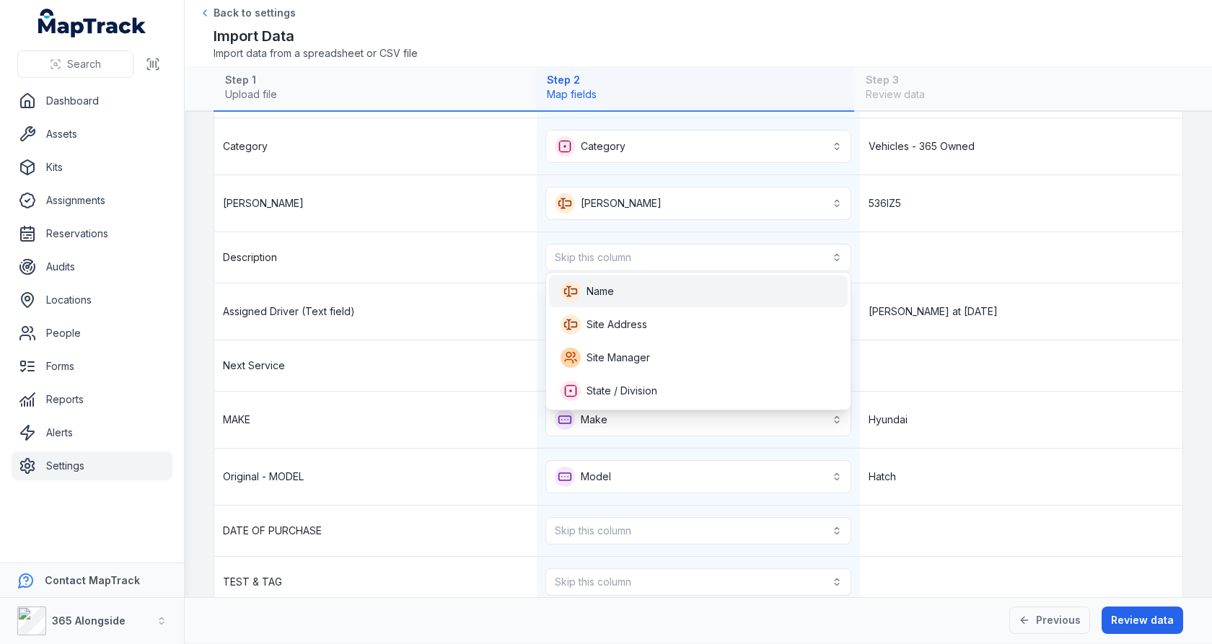
click at [653, 279] on div "Name" at bounding box center [698, 292] width 299 height 32
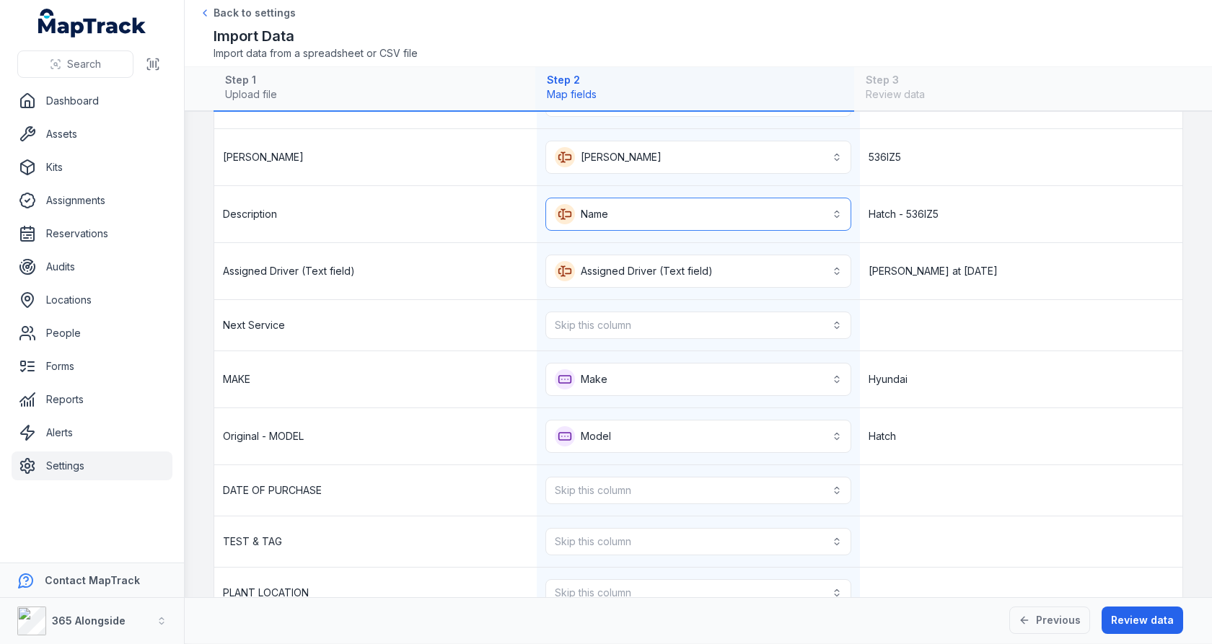
scroll to position [258, 0]
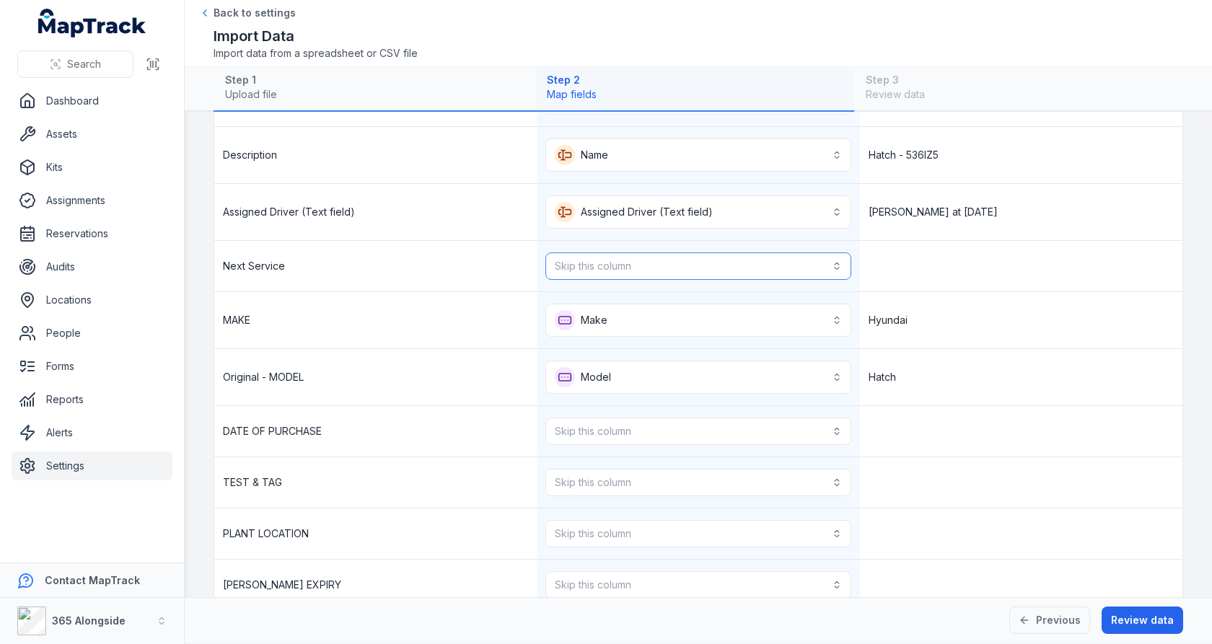
click at [661, 266] on button "Skip this column" at bounding box center [698, 266] width 305 height 27
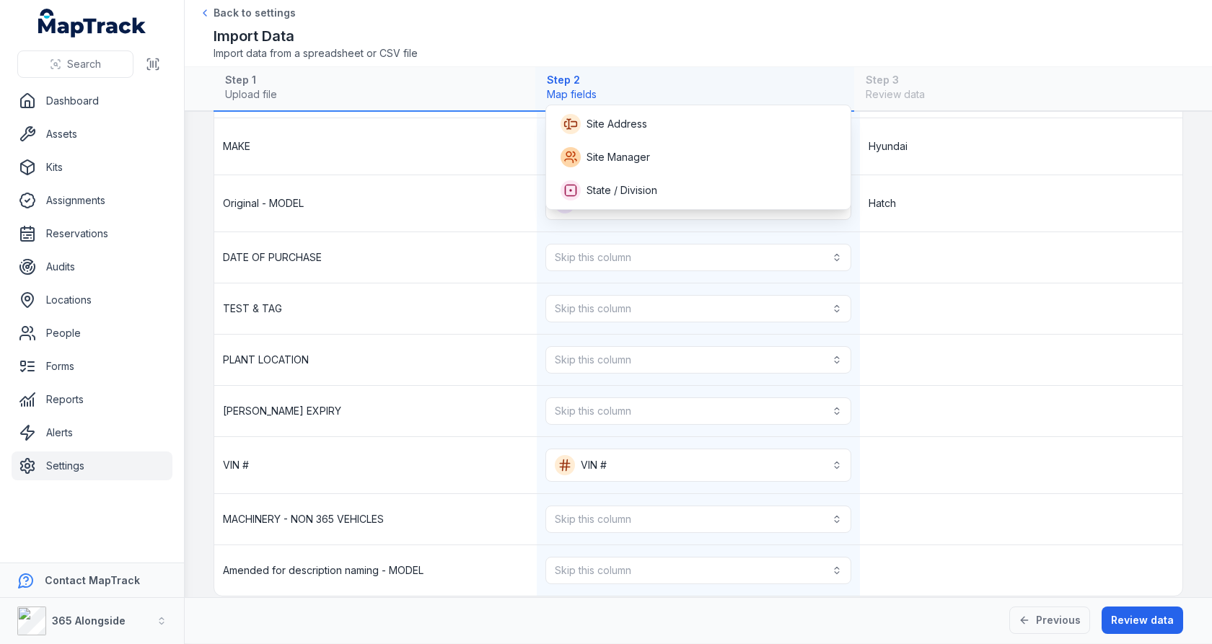
click at [888, 305] on div "**********" at bounding box center [698, 189] width 969 height 814
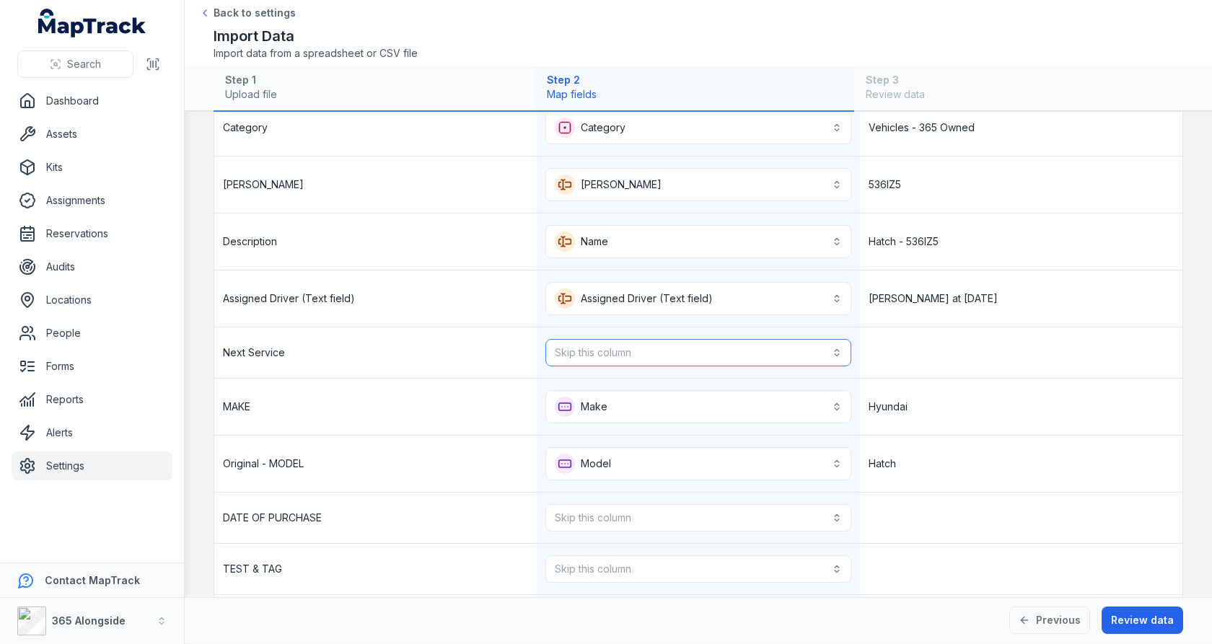
scroll to position [184, 0]
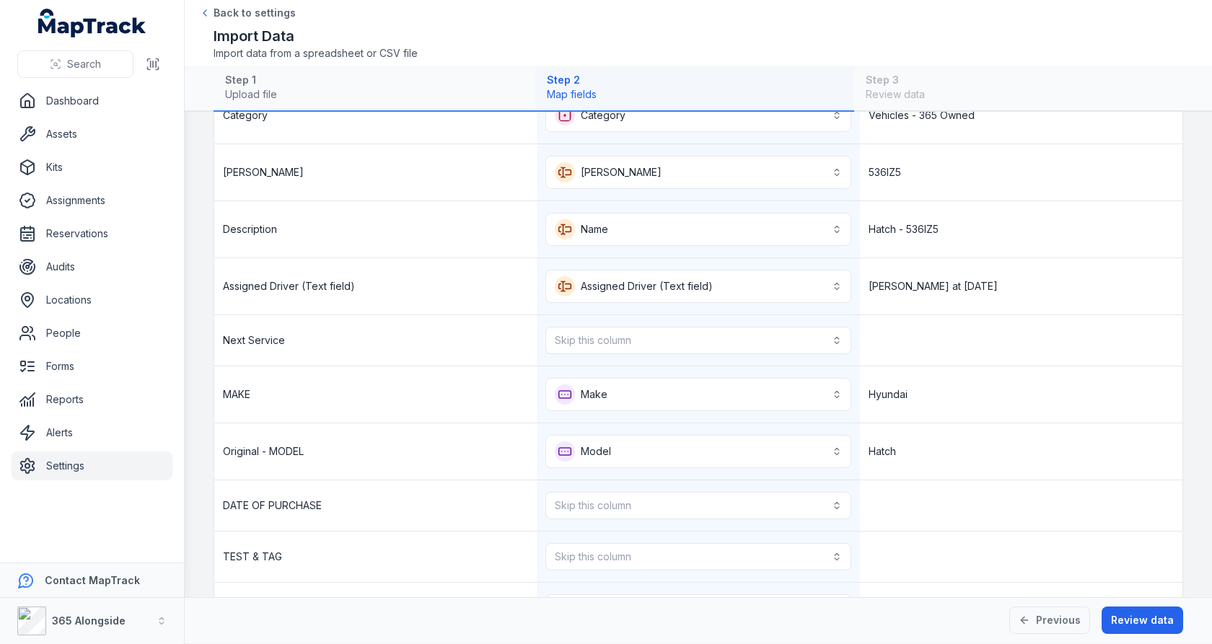
click at [922, 305] on div "[PERSON_NAME] at [DATE]" at bounding box center [1021, 286] width 323 height 56
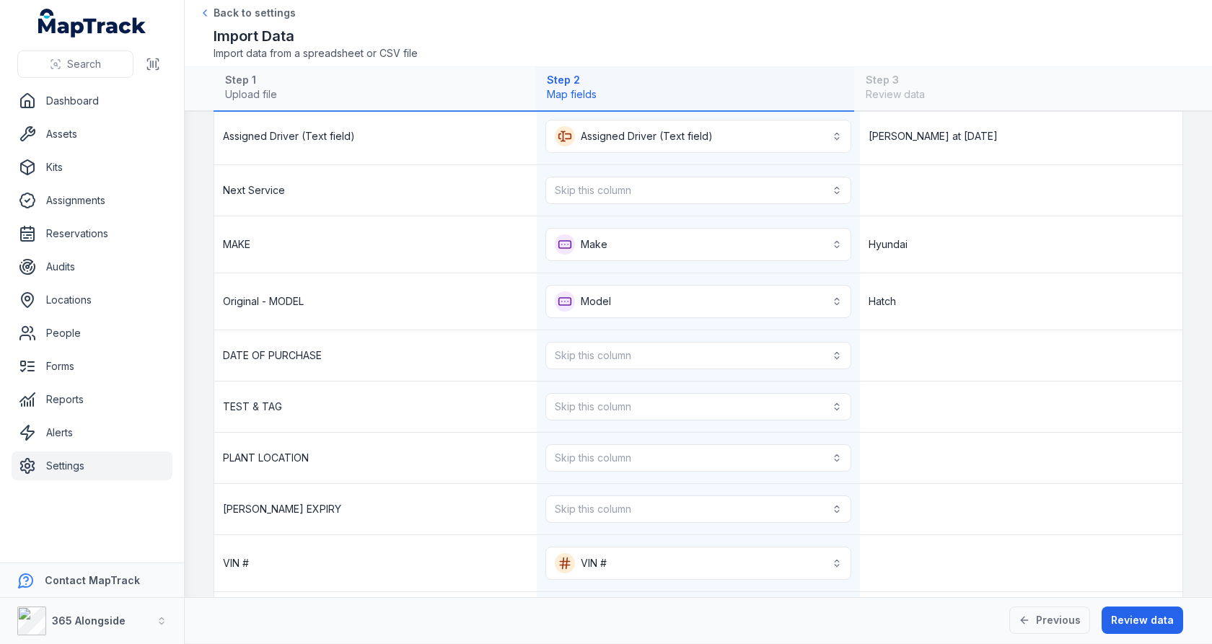
scroll to position [342, 0]
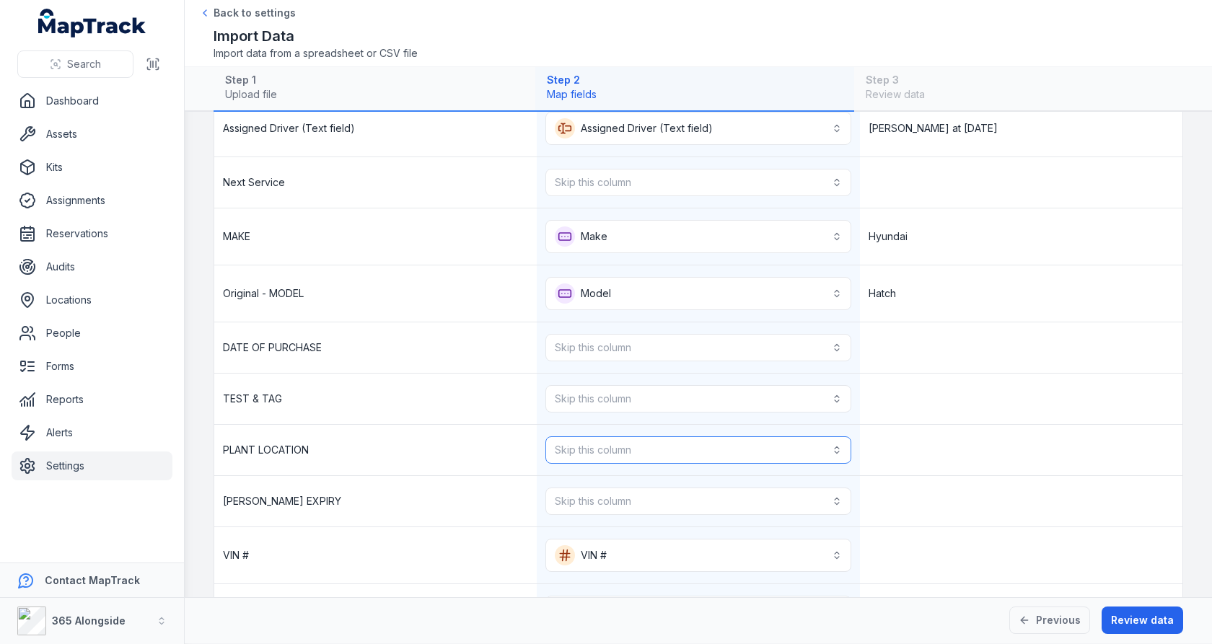
click at [747, 437] on button "Skip this column" at bounding box center [698, 450] width 305 height 27
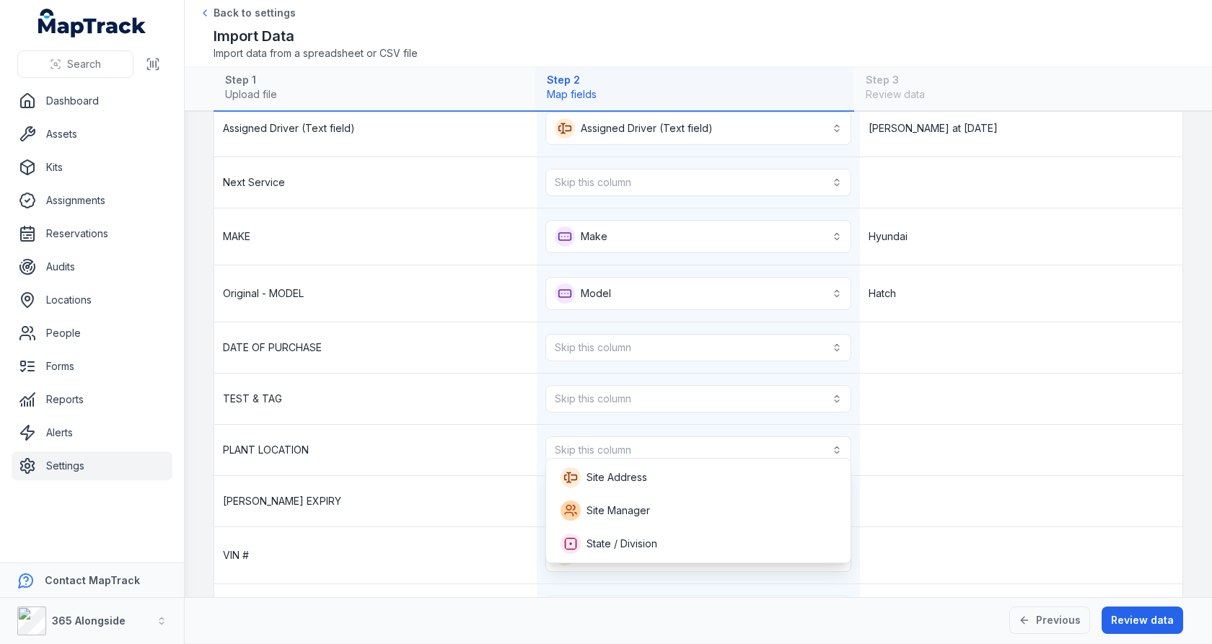
click at [899, 425] on div "PLANT LOCATION Skip this column" at bounding box center [698, 450] width 969 height 51
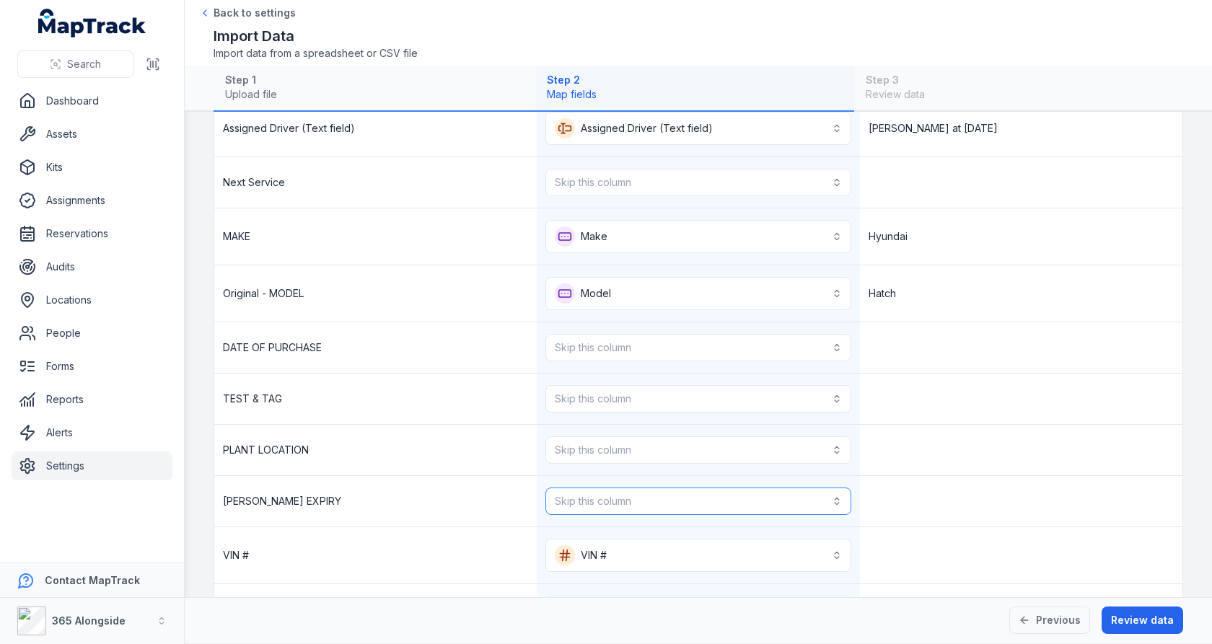
click at [744, 500] on button "Skip this column" at bounding box center [698, 501] width 305 height 27
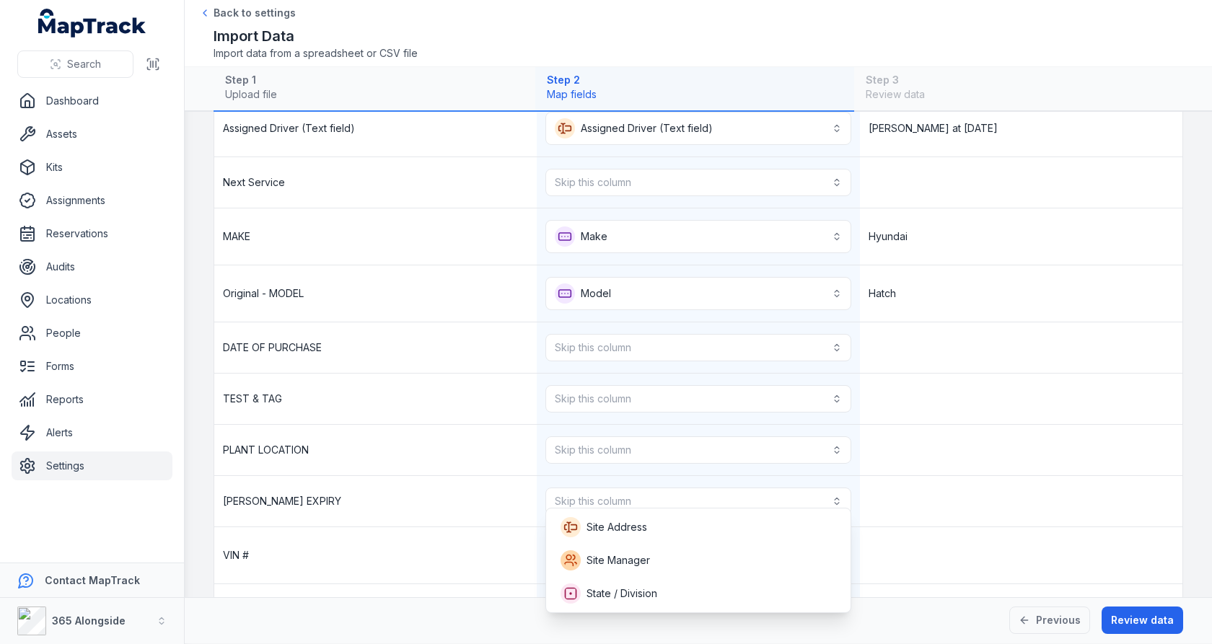
click at [893, 463] on div "**********" at bounding box center [698, 279] width 969 height 814
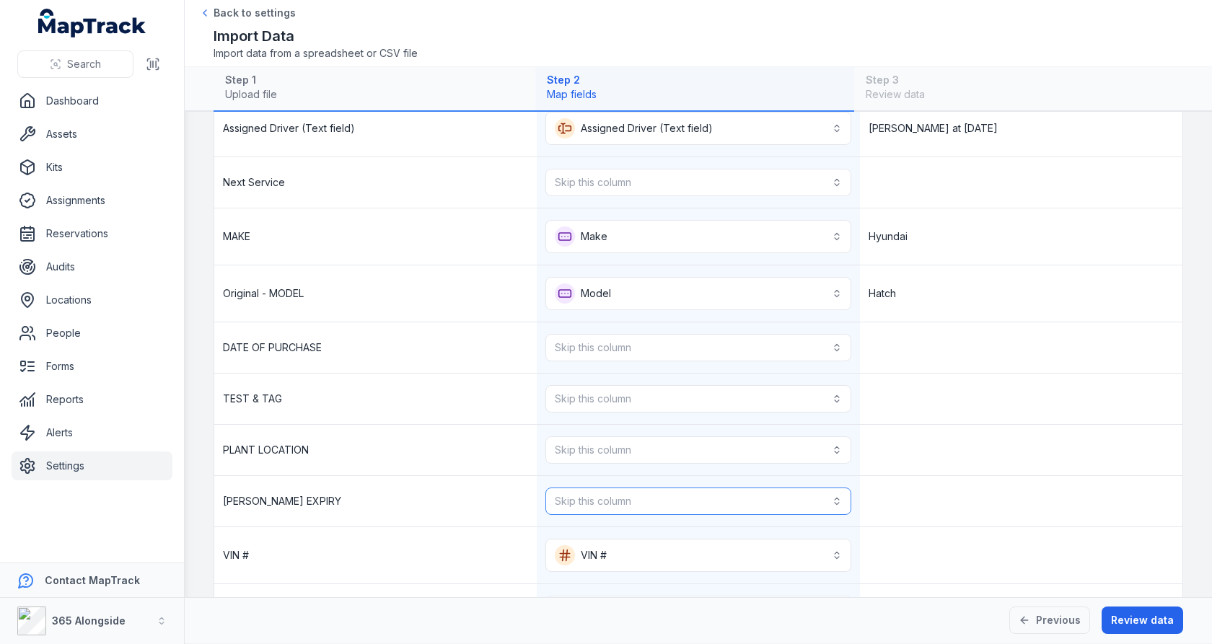
scroll to position [432, 0]
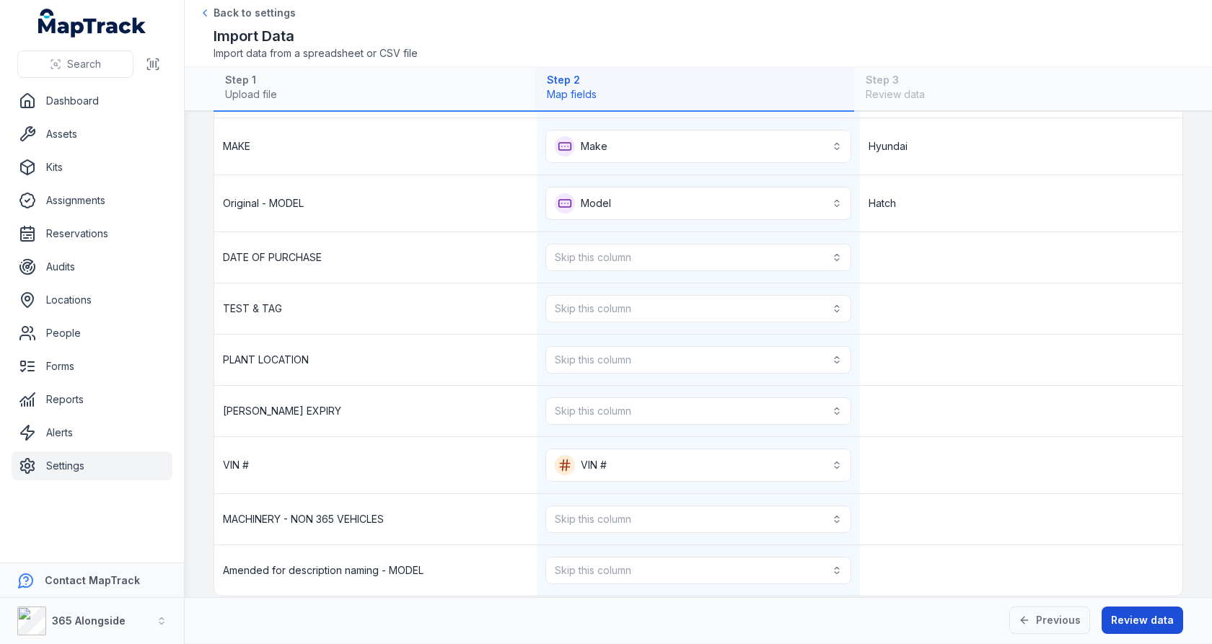
click at [1123, 613] on button "Review data" at bounding box center [1143, 620] width 82 height 27
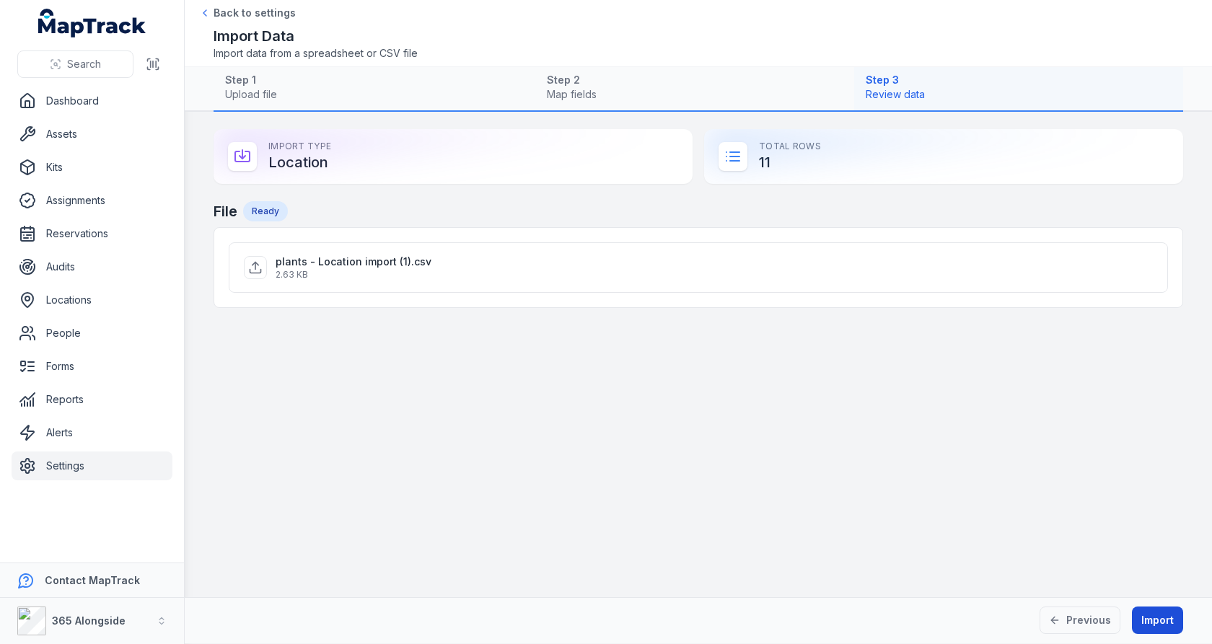
click at [1150, 616] on button "Import" at bounding box center [1157, 620] width 51 height 27
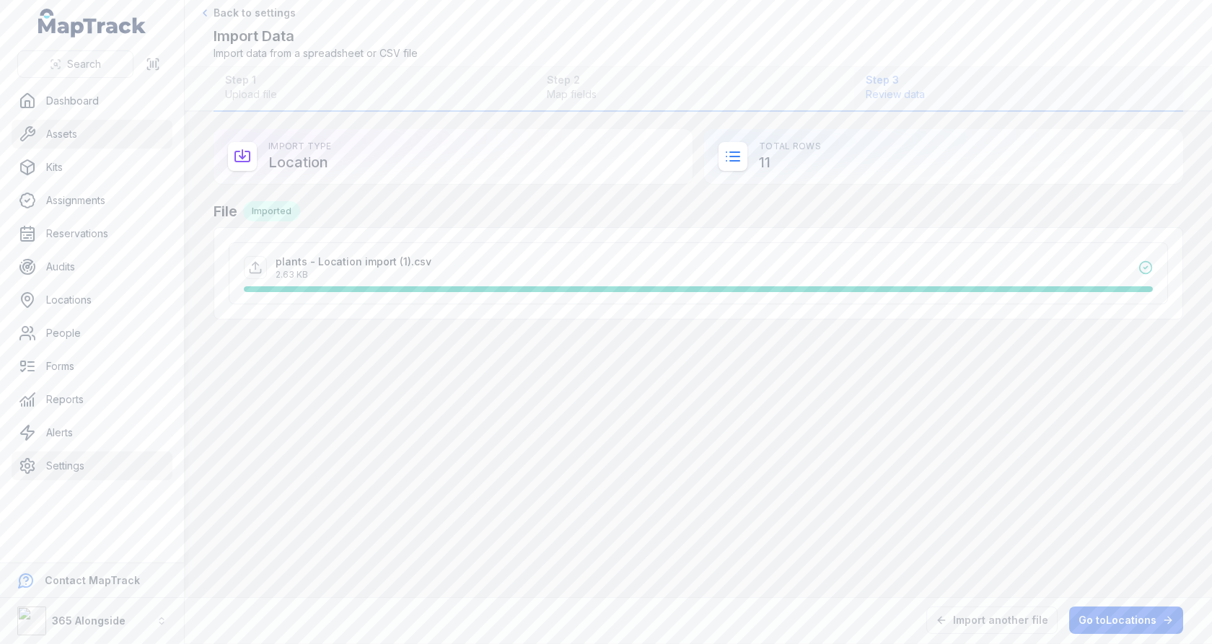
click at [91, 141] on link "Assets" at bounding box center [92, 134] width 161 height 29
click at [128, 291] on link "Locations" at bounding box center [92, 300] width 161 height 29
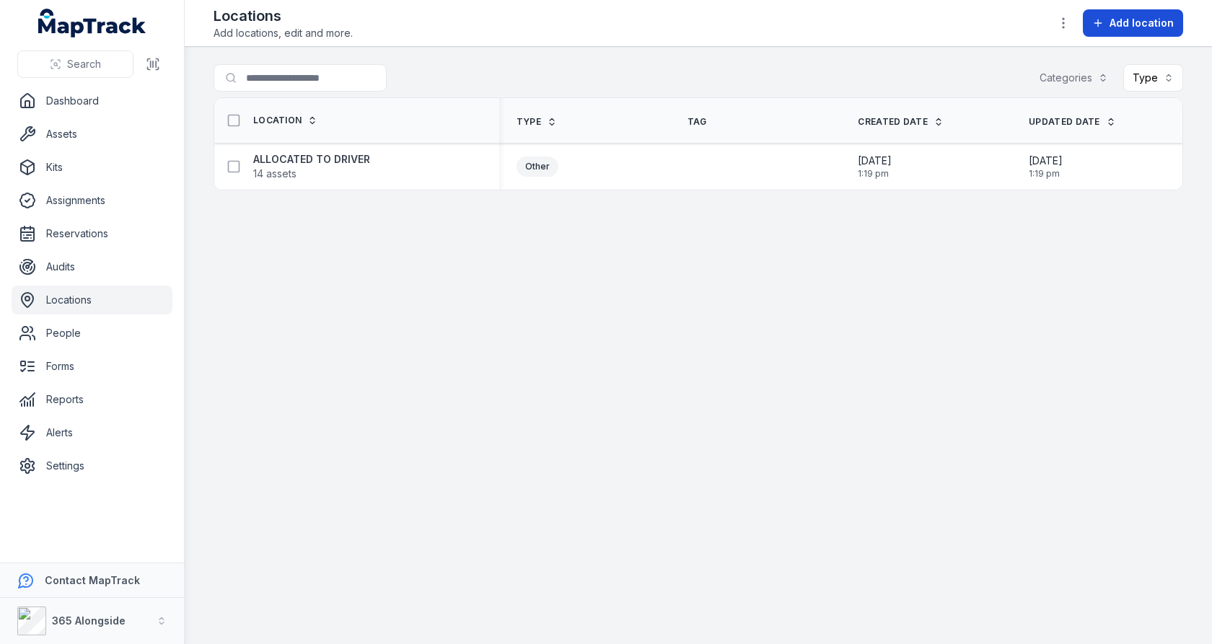
click at [1104, 26] on icon at bounding box center [1099, 23] width 12 height 12
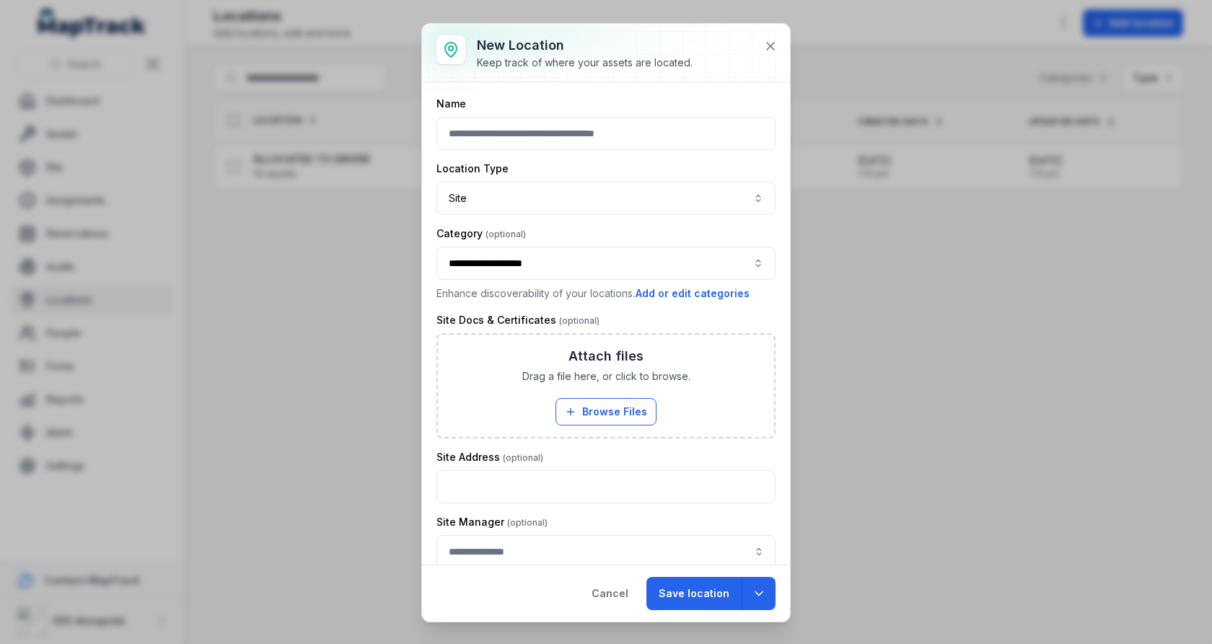
click at [784, 44] on div at bounding box center [606, 53] width 368 height 58
click at [777, 44] on icon at bounding box center [771, 46] width 14 height 14
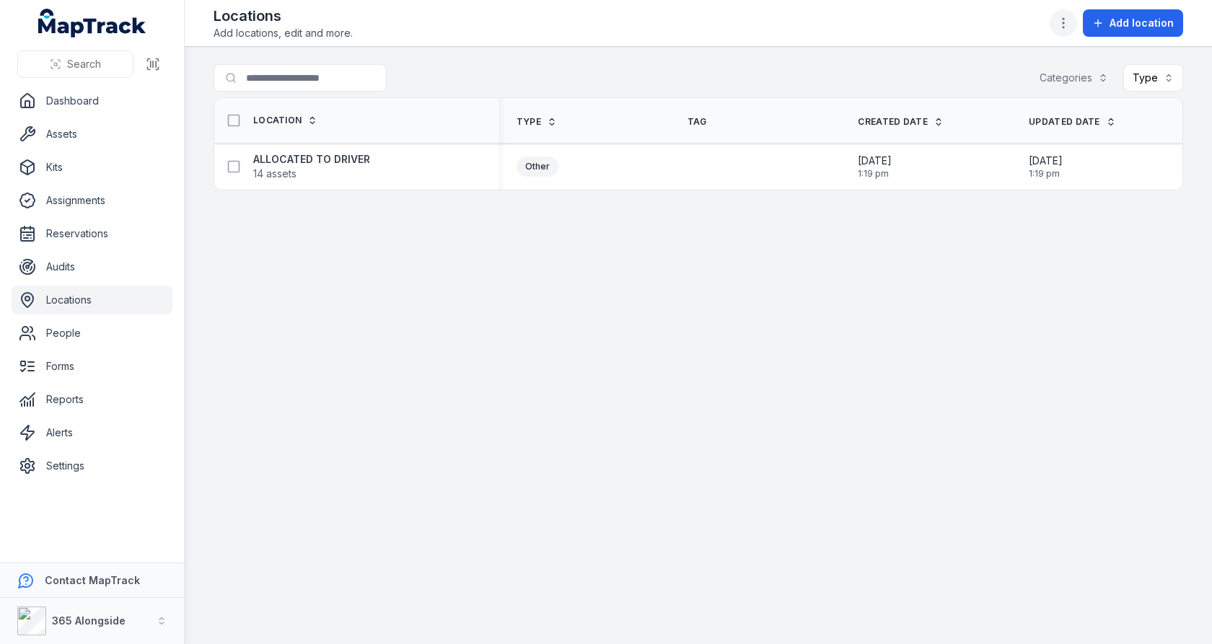
click at [1065, 27] on circle "button" at bounding box center [1063, 27] width 1 height 1
